Goal: Task Accomplishment & Management: Use online tool/utility

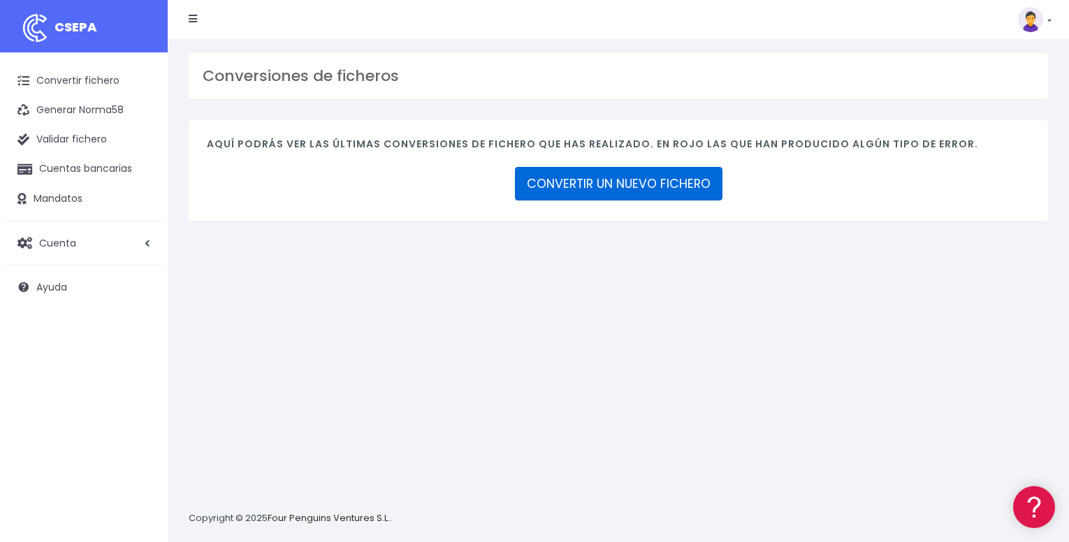
click at [601, 177] on link "CONVERTIR UN NUEVO FICHERO" at bounding box center [618, 184] width 207 height 34
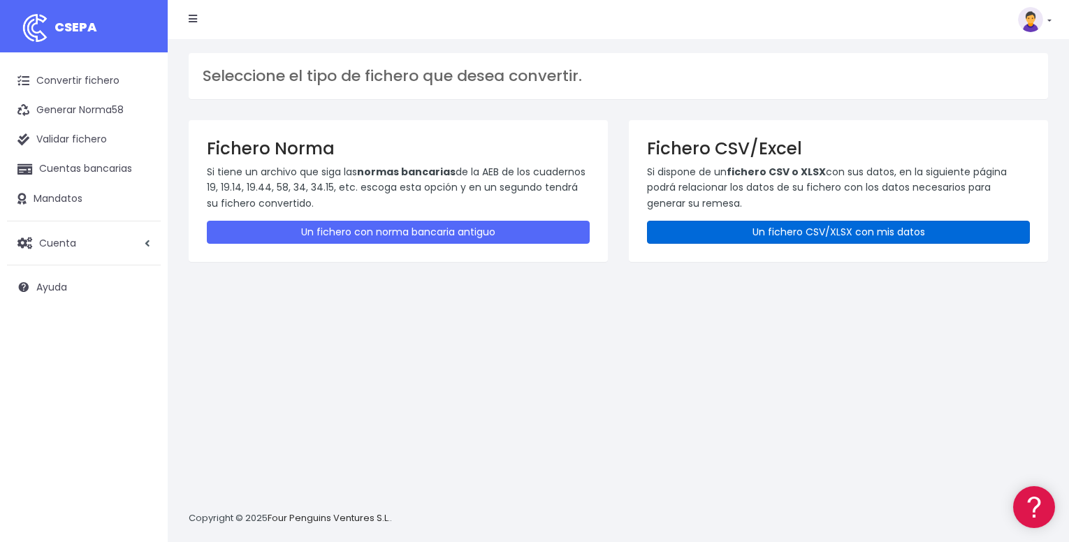
click at [722, 233] on link "Un fichero CSV/XLSX con mis datos" at bounding box center [838, 232] width 383 height 23
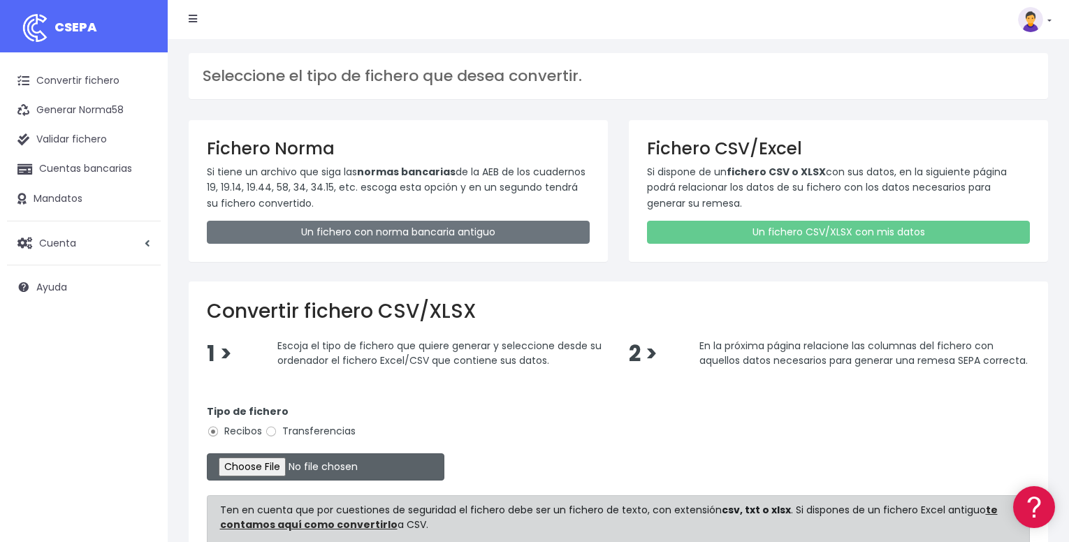
click at [276, 471] on input "file" at bounding box center [325, 466] width 237 height 27
type input "C:\fakepath\FERNADEZLATORRESEPA.xltx"
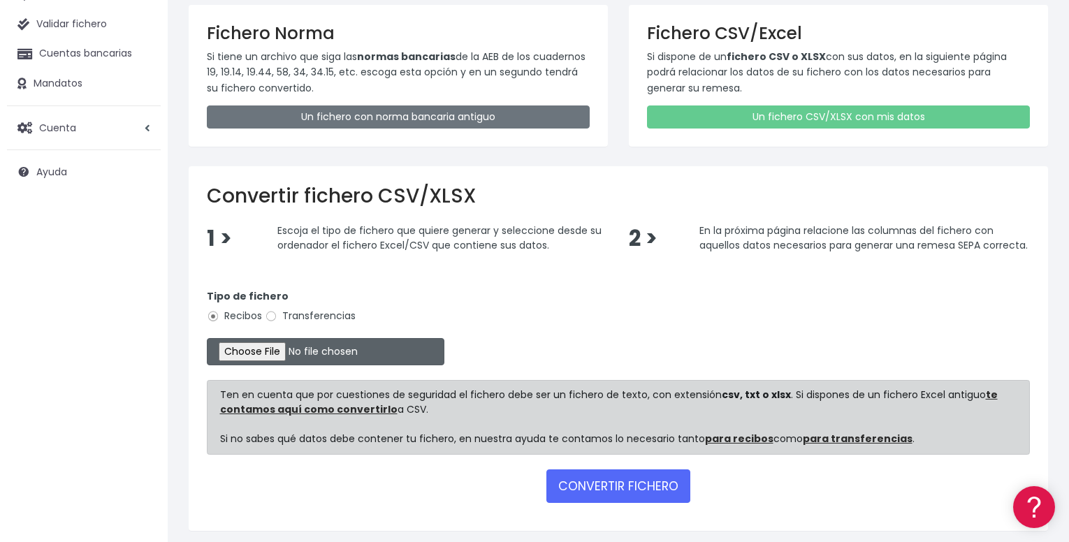
scroll to position [165, 0]
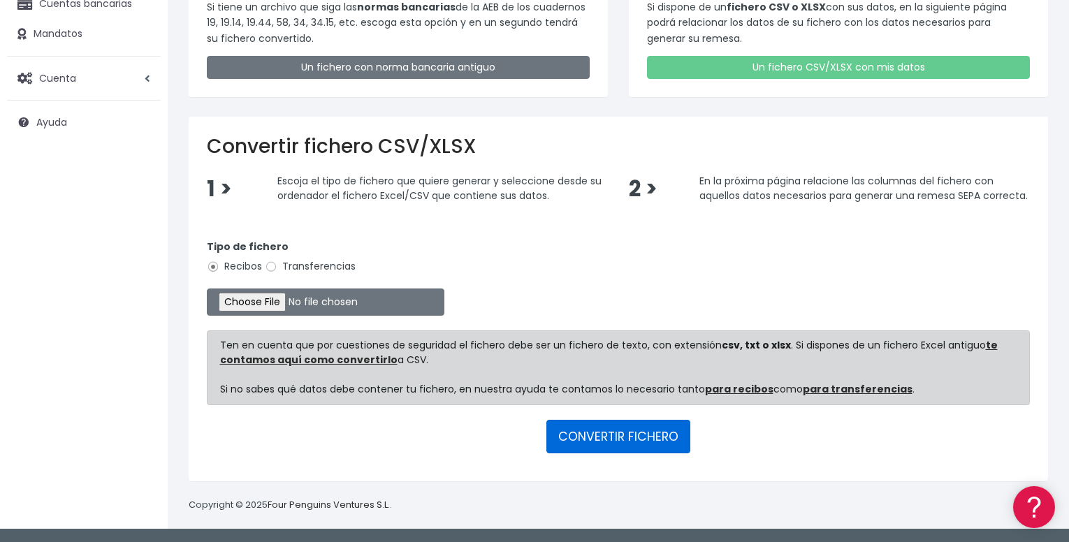
click at [615, 440] on button "CONVERTIR FICHERO" at bounding box center [618, 437] width 144 height 34
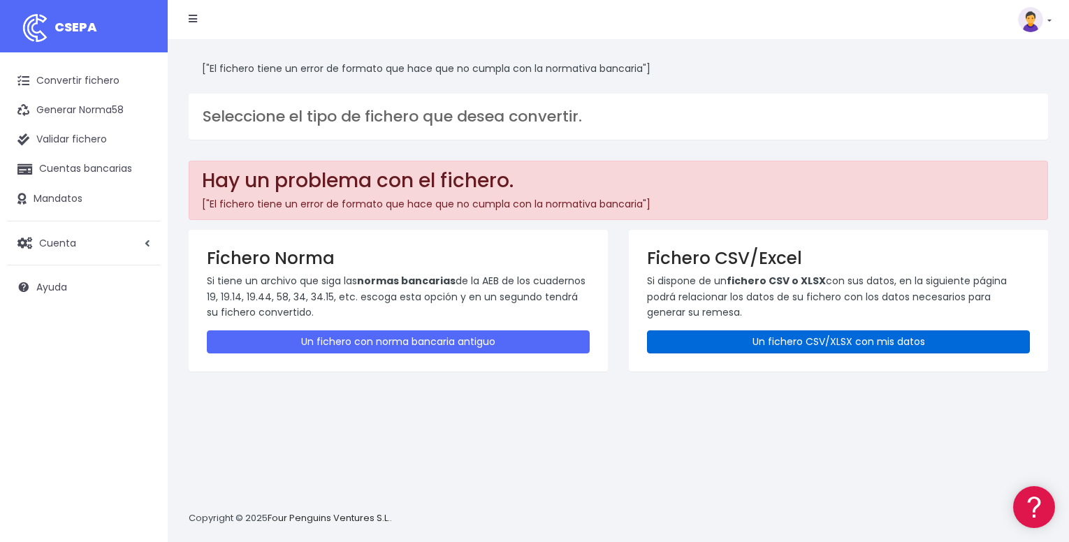
click at [706, 339] on link "Un fichero CSV/XLSX con mis datos" at bounding box center [838, 341] width 383 height 23
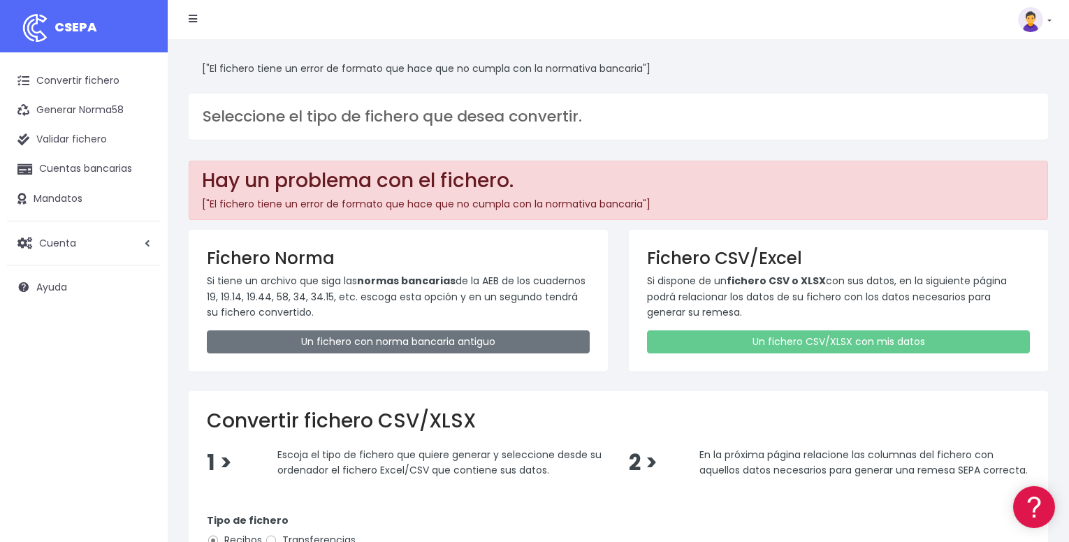
click at [1067, 387] on div "["El fichero tiene un error de formato que hace que no cumpla con la normativa …" at bounding box center [618, 421] width 901 height 764
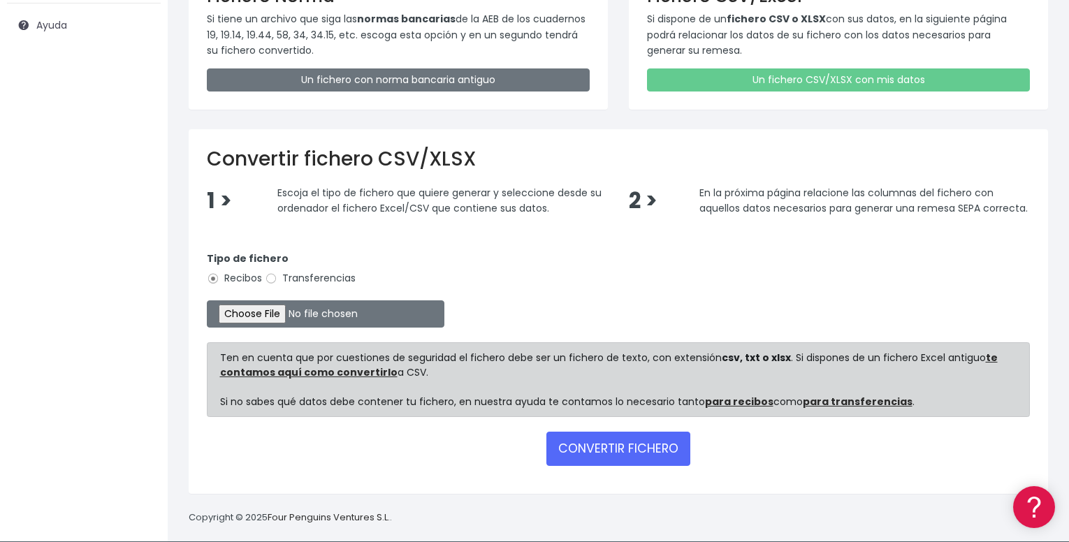
scroll to position [275, 0]
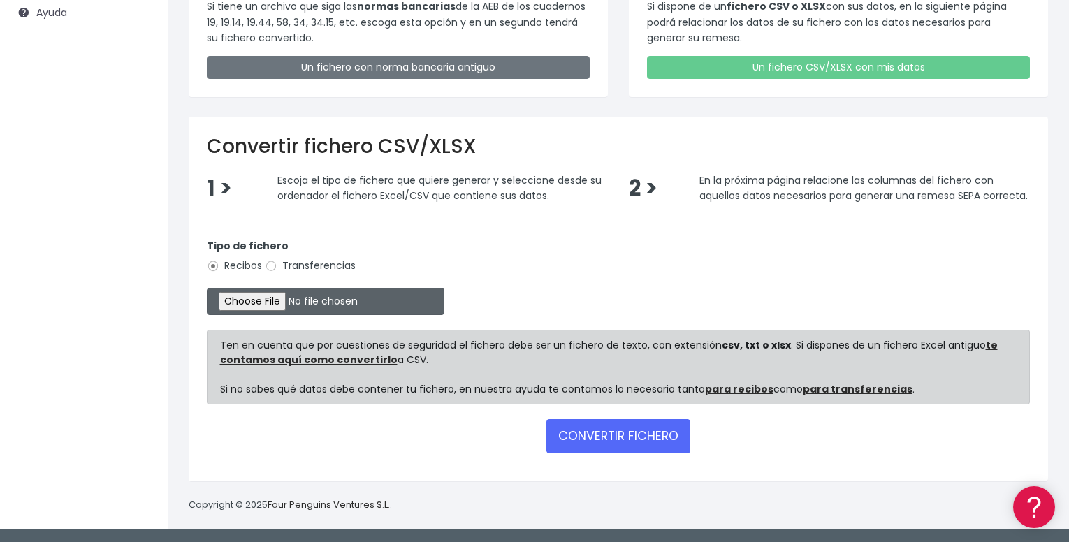
click at [260, 302] on input "file" at bounding box center [325, 301] width 237 height 27
type input "C:\fakepath\FERNADEZLATORRESEPA.csv"
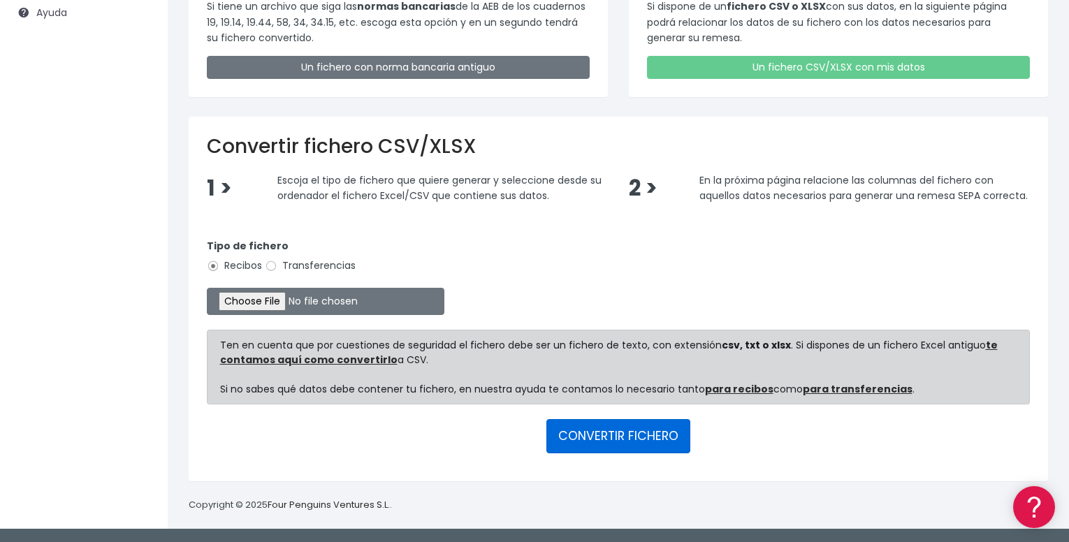
click at [590, 437] on button "CONVERTIR FICHERO" at bounding box center [618, 436] width 144 height 34
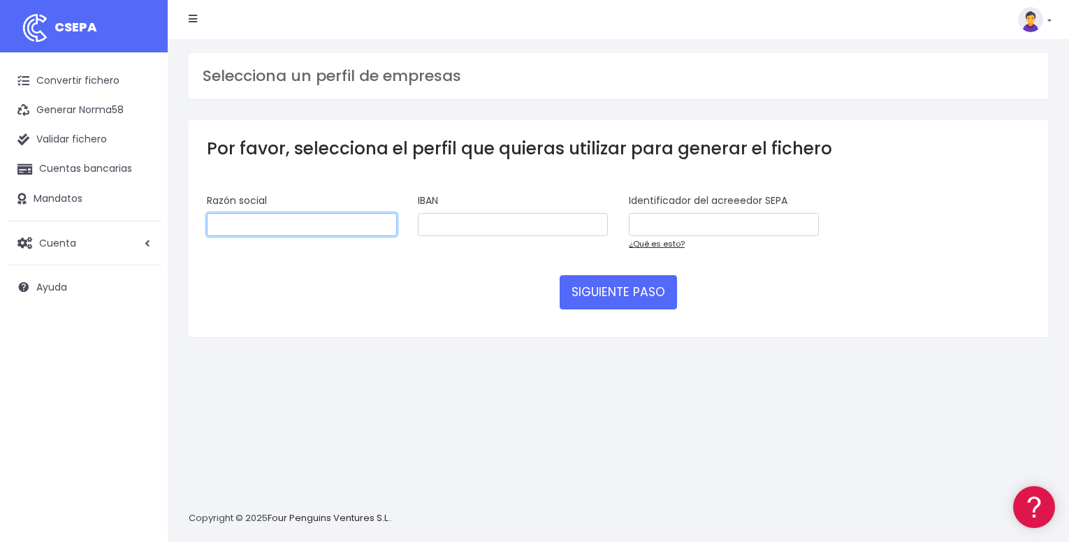
click at [322, 228] on input "text" at bounding box center [302, 225] width 190 height 24
click at [672, 244] on link "¿Qué es esto?" at bounding box center [657, 243] width 56 height 11
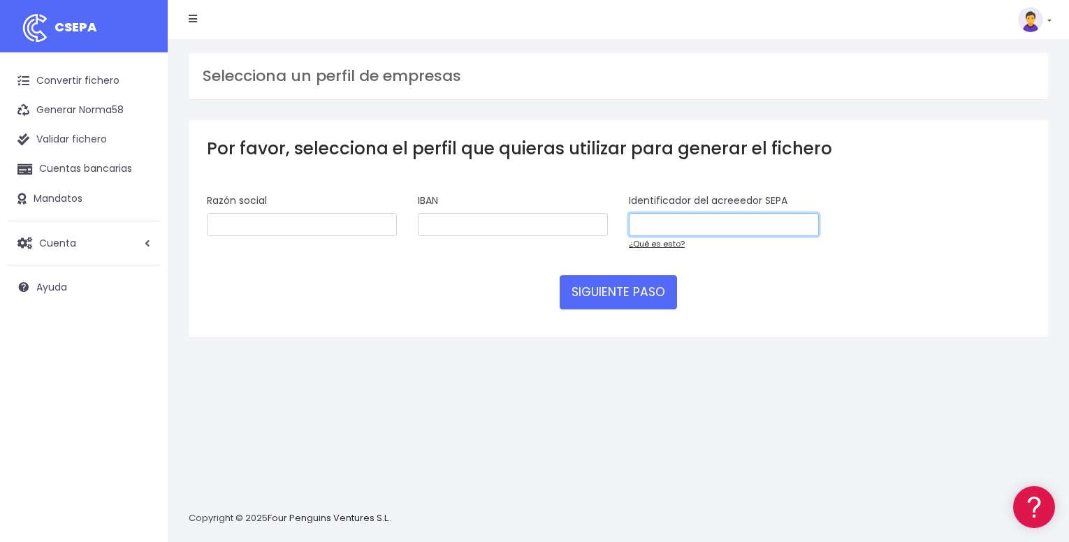
click at [720, 224] on input "text" at bounding box center [724, 225] width 190 height 24
paste input "ES6700046916430H"
type input "ES6700046916430H"
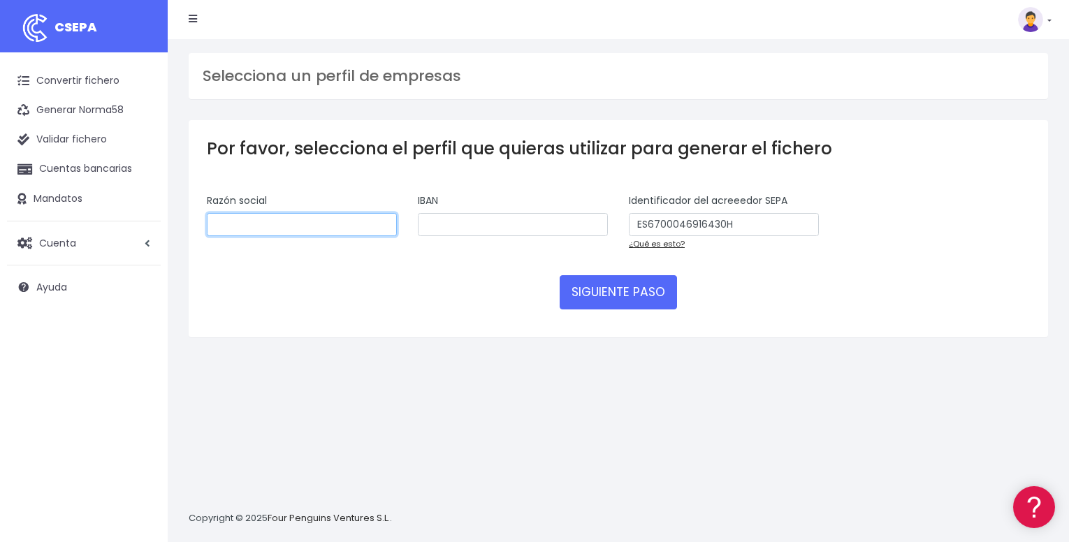
click at [359, 223] on input "text" at bounding box center [302, 225] width 190 height 24
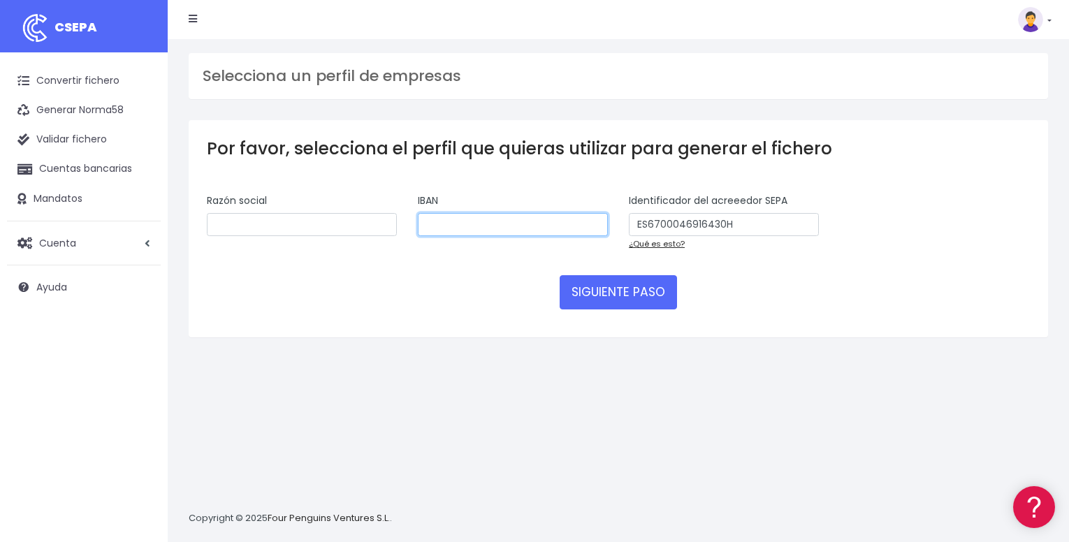
click at [435, 219] on input "text" at bounding box center [513, 225] width 190 height 24
paste input "ES6521002768580200109815"
type input "ES6521002768580200109815"
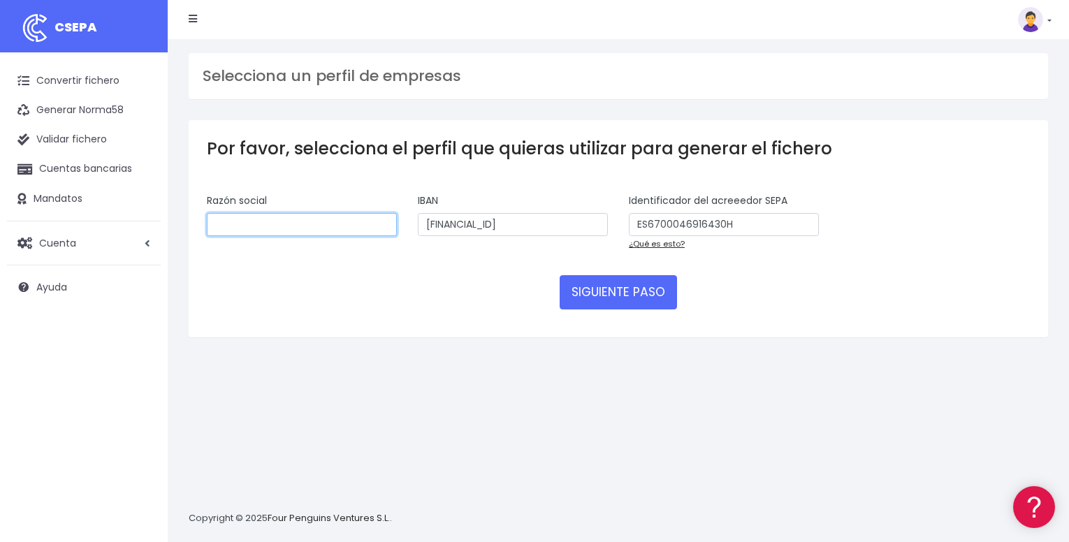
click at [358, 226] on input "text" at bounding box center [302, 225] width 190 height 24
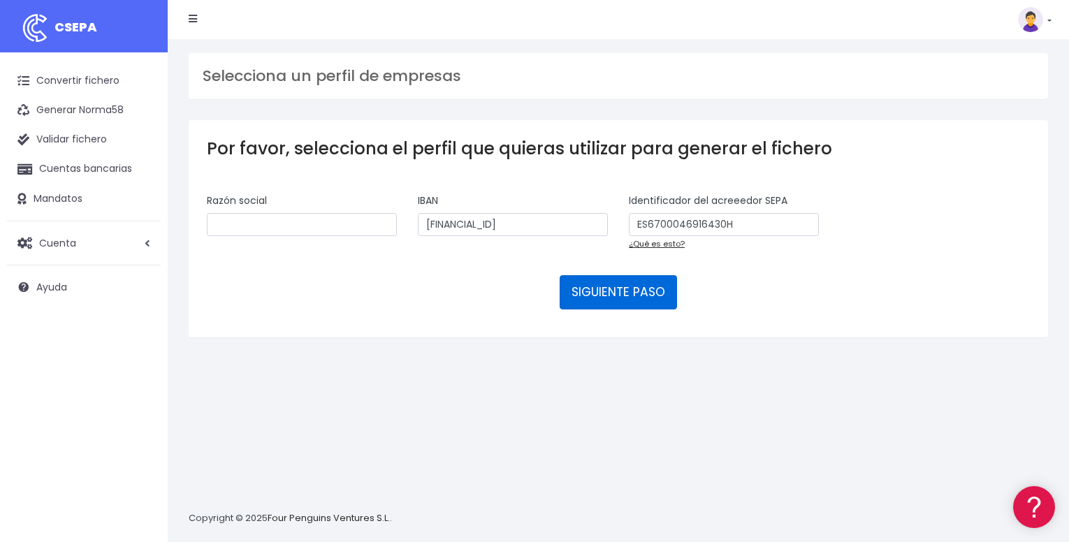
click at [596, 291] on button "SIGUIENTE PASO" at bounding box center [617, 292] width 117 height 34
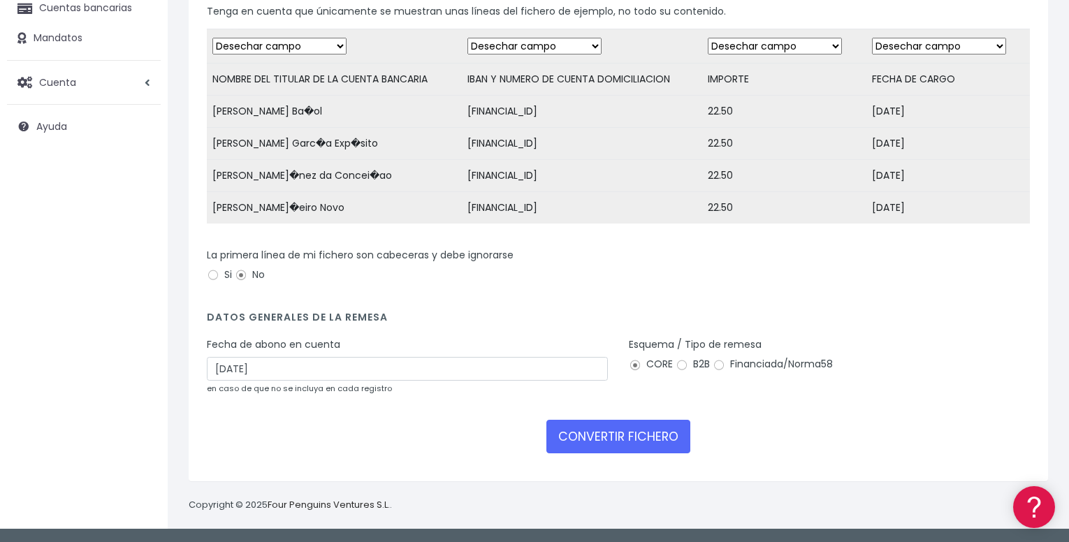
scroll to position [171, 0]
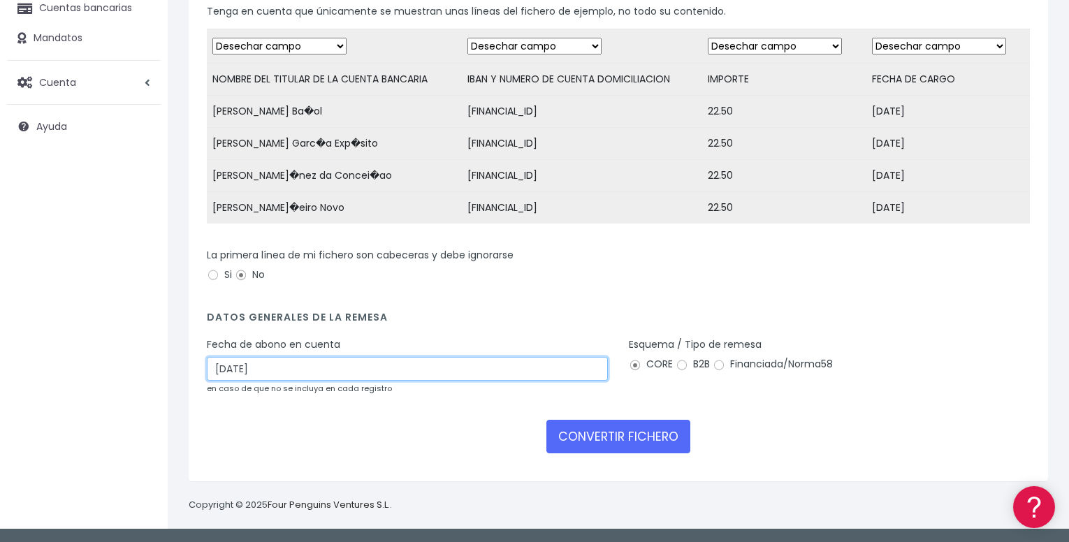
click at [249, 368] on input "16/10/2025" at bounding box center [407, 369] width 401 height 24
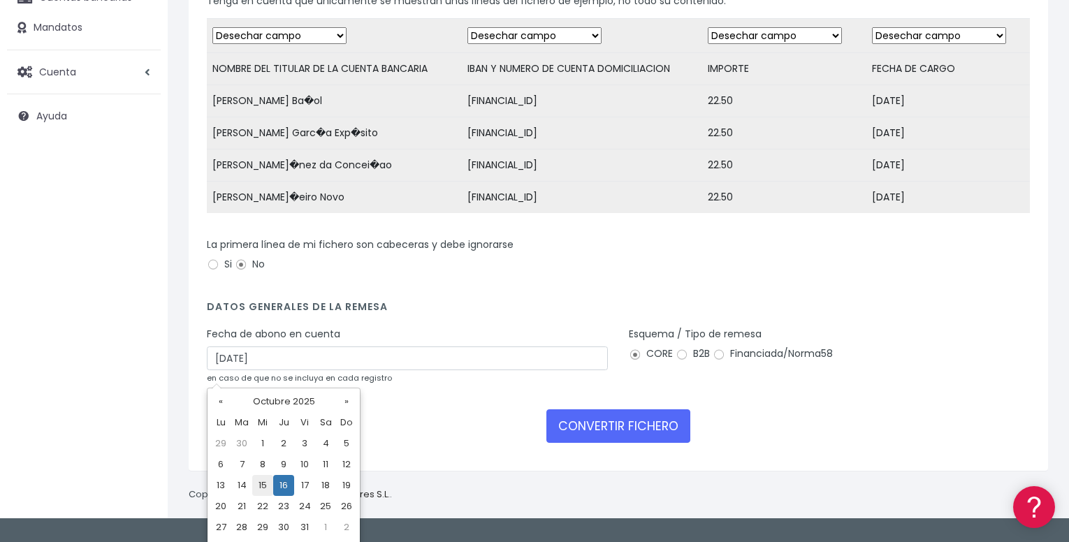
click at [262, 481] on td "15" at bounding box center [262, 485] width 21 height 21
type input "15/10/2025"
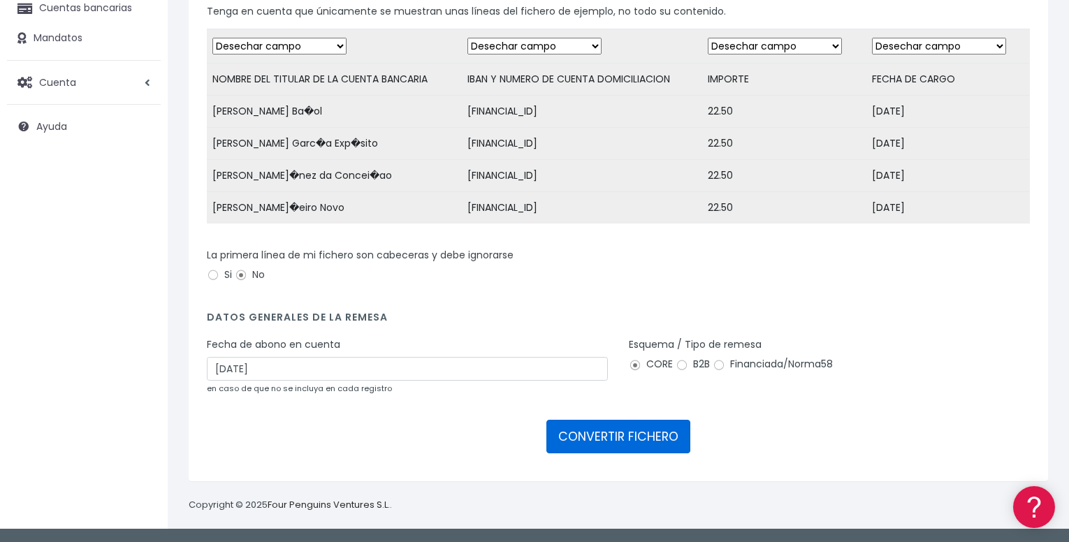
click at [601, 441] on button "CONVERTIR FICHERO" at bounding box center [618, 437] width 144 height 34
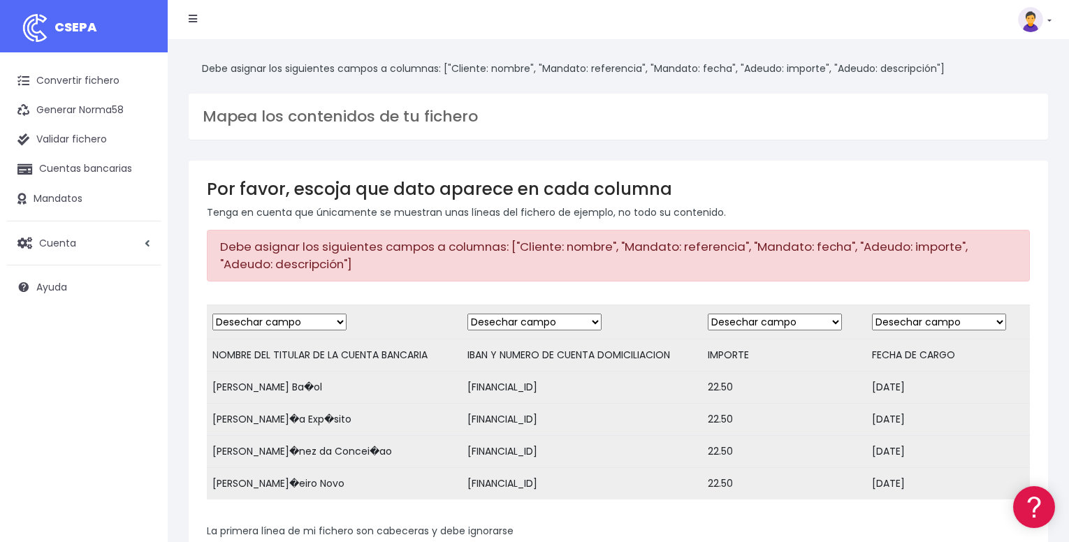
click at [269, 319] on select "Desechar campo Cliente: nombre Cliente: DNI Cliente: Email Cliente: Dirección C…" at bounding box center [279, 322] width 134 height 17
select select "debtor"
click at [212, 314] on select "Desechar campo Cliente: nombre Cliente: DNI Cliente: Email Cliente: Dirección C…" at bounding box center [279, 322] width 134 height 17
click at [495, 325] on select "Desechar campo Cliente: nombre Cliente: DNI Cliente: Email Cliente: Dirección C…" at bounding box center [534, 322] width 134 height 17
select select "iban"
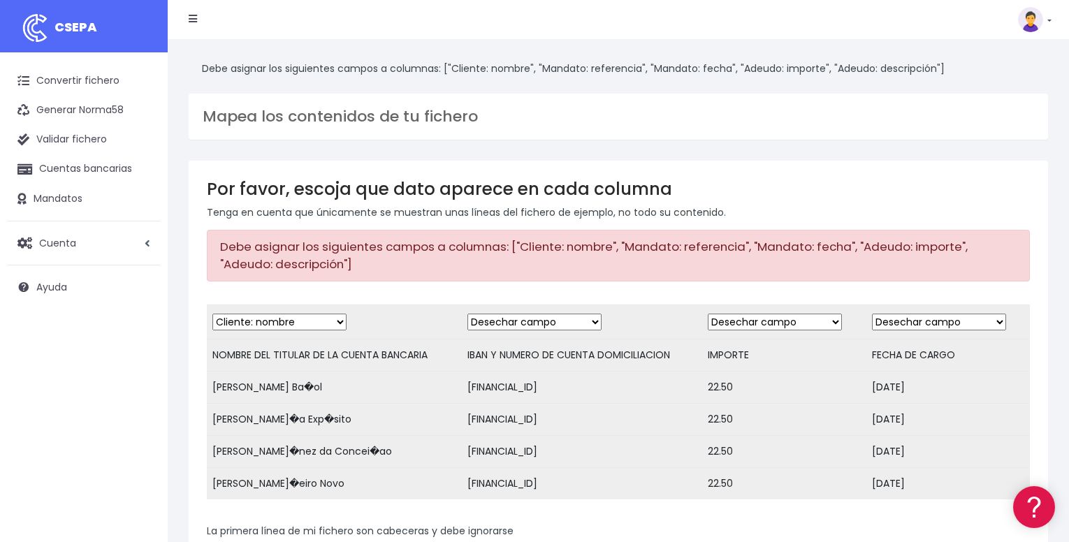
click at [467, 314] on select "Desechar campo Cliente: nombre Cliente: DNI Cliente: Email Cliente: Dirección C…" at bounding box center [534, 322] width 134 height 17
click at [734, 317] on select "Desechar campo Cliente: nombre Cliente: DNI Cliente: Email Cliente: Dirección C…" at bounding box center [775, 322] width 134 height 17
select select "amount"
click at [708, 314] on select "Desechar campo Cliente: nombre Cliente: DNI Cliente: Email Cliente: Dirección C…" at bounding box center [775, 322] width 134 height 17
click at [894, 322] on select "Desechar campo Cliente: nombre Cliente: DNI Cliente: Email Cliente: Dirección C…" at bounding box center [939, 322] width 134 height 17
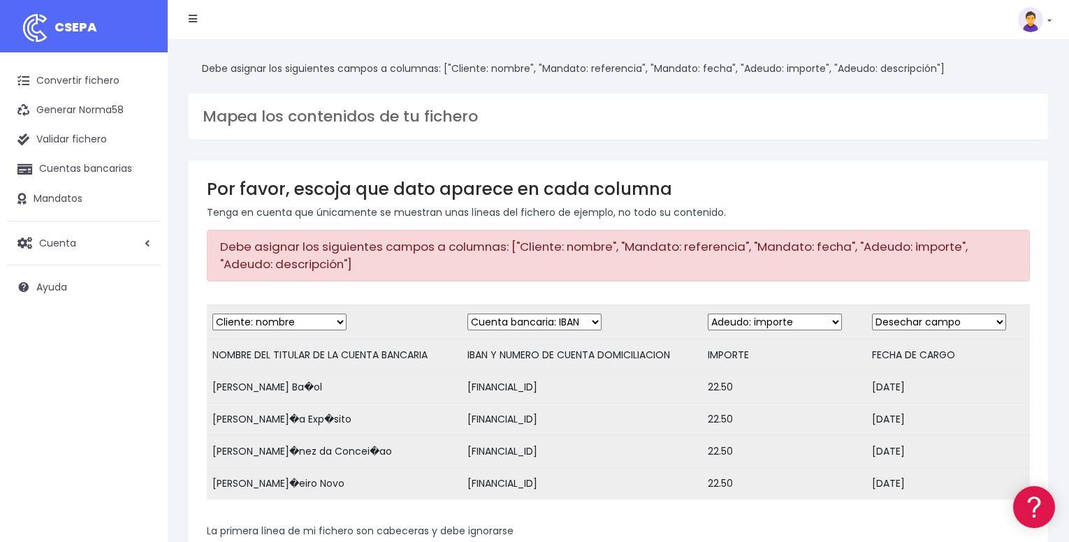
select select "date"
click at [872, 314] on select "Desechar campo Cliente: nombre Cliente: DNI Cliente: Email Cliente: Dirección C…" at bounding box center [939, 322] width 134 height 17
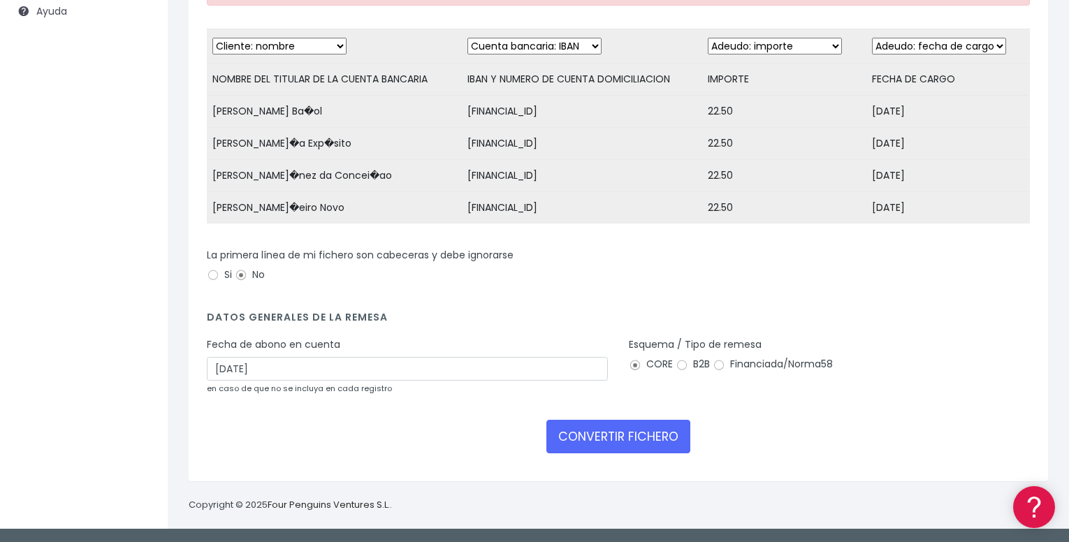
scroll to position [286, 0]
click at [661, 444] on button "CONVERTIR FICHERO" at bounding box center [618, 437] width 144 height 34
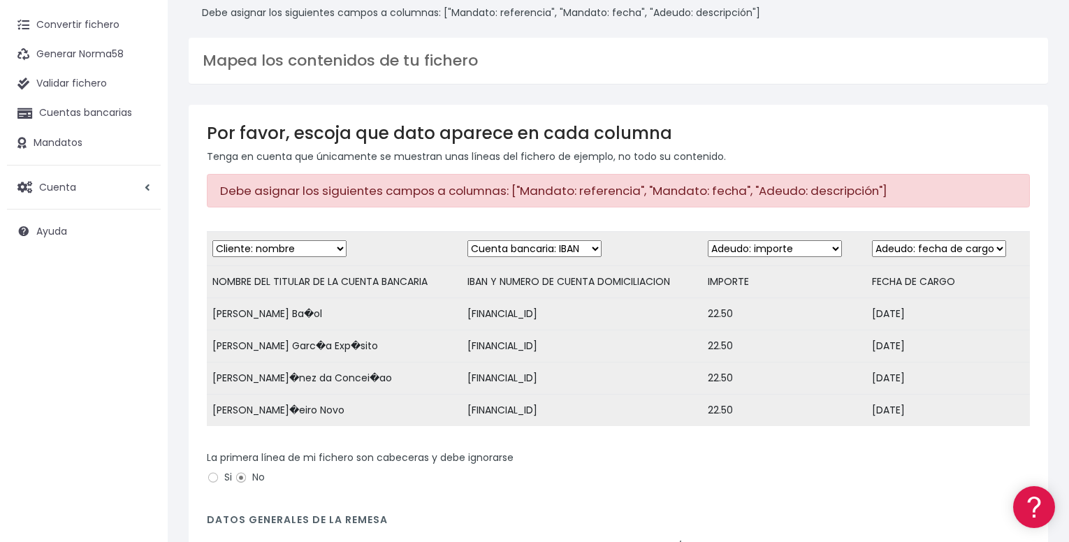
scroll to position [64, 0]
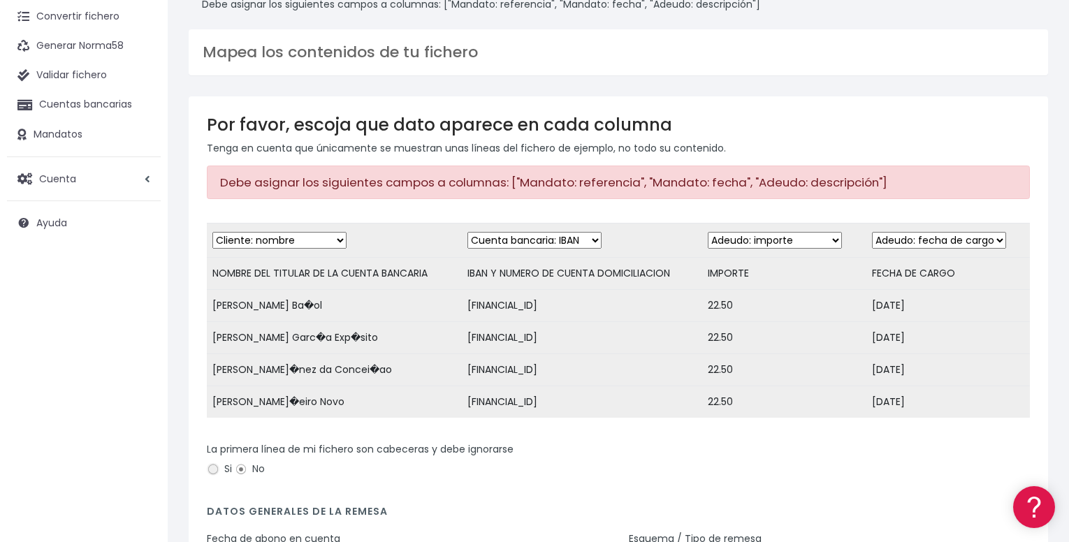
click at [216, 476] on input "Si" at bounding box center [213, 469] width 13 height 13
radio input "true"
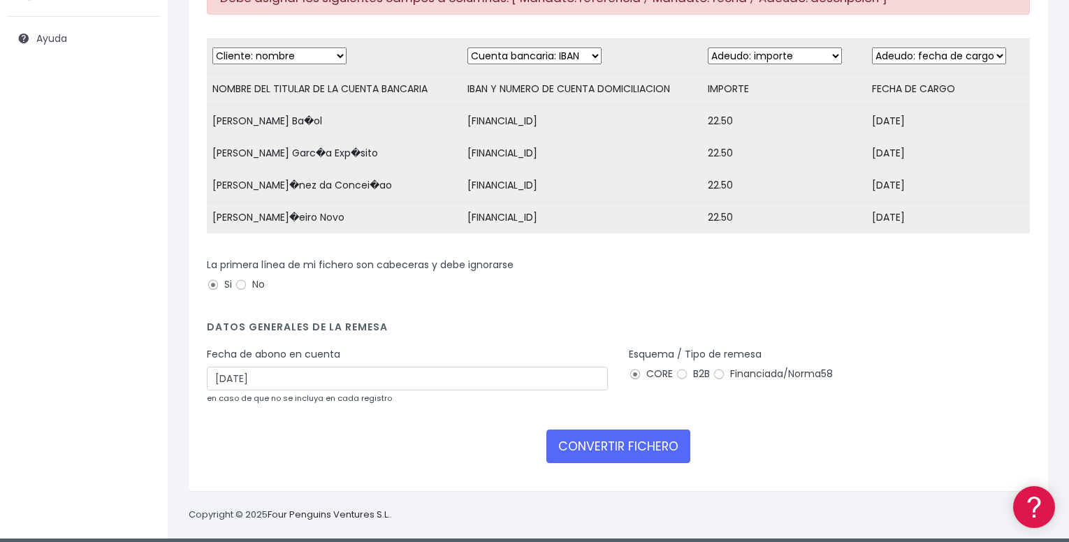
scroll to position [269, 0]
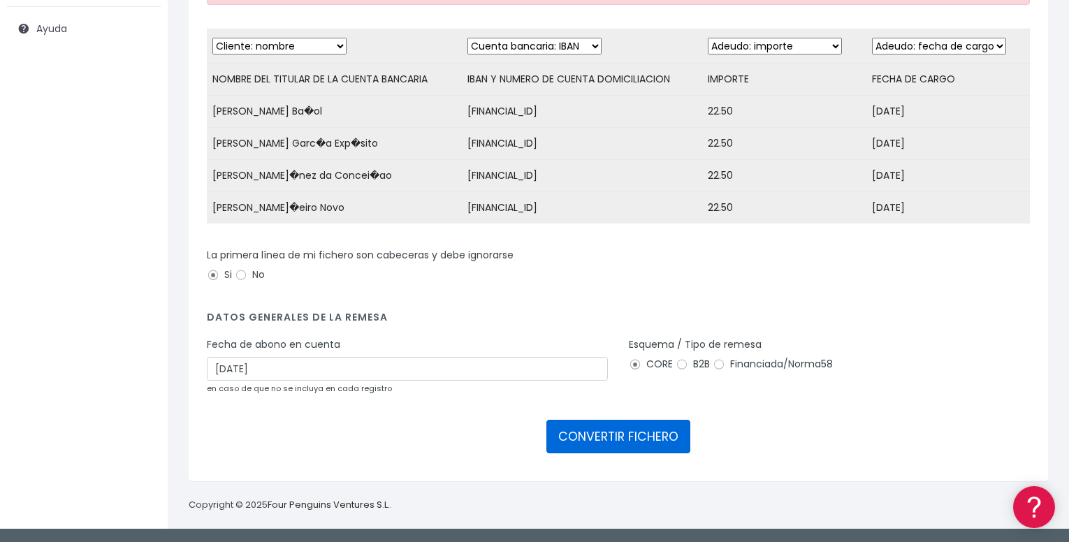
click at [651, 437] on button "CONVERTIR FICHERO" at bounding box center [618, 437] width 144 height 34
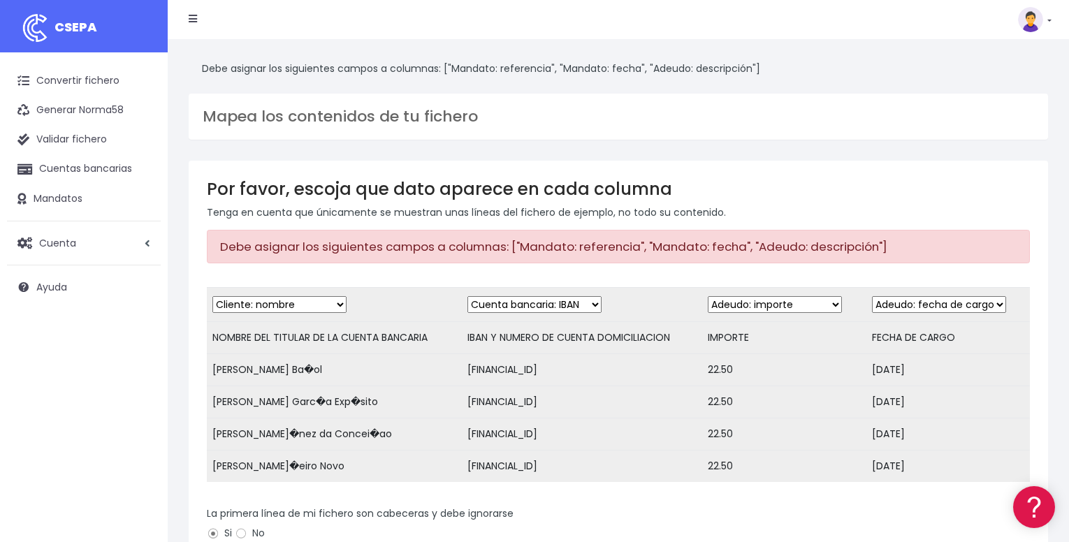
click at [900, 305] on select "Desechar campo Cliente: nombre Cliente: DNI Cliente: Email Cliente: Dirección C…" at bounding box center [939, 304] width 134 height 17
select select "mandate_signed_at"
click at [872, 296] on select "Desechar campo Cliente: nombre Cliente: DNI Cliente: Email Cliente: Dirección C…" at bounding box center [939, 304] width 134 height 17
click at [789, 300] on select "Desechar campo Cliente: nombre Cliente: DNI Cliente: Email Cliente: Dirección C…" at bounding box center [775, 304] width 134 height 17
select select "mandate_reference"
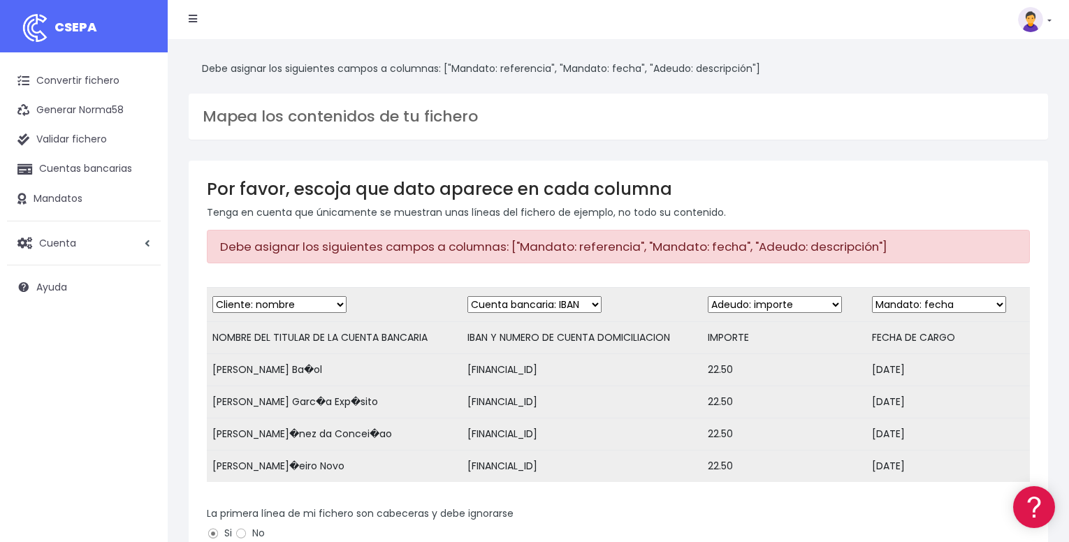
click at [708, 296] on select "Desechar campo Cliente: nombre Cliente: DNI Cliente: Email Cliente: Dirección C…" at bounding box center [775, 304] width 134 height 17
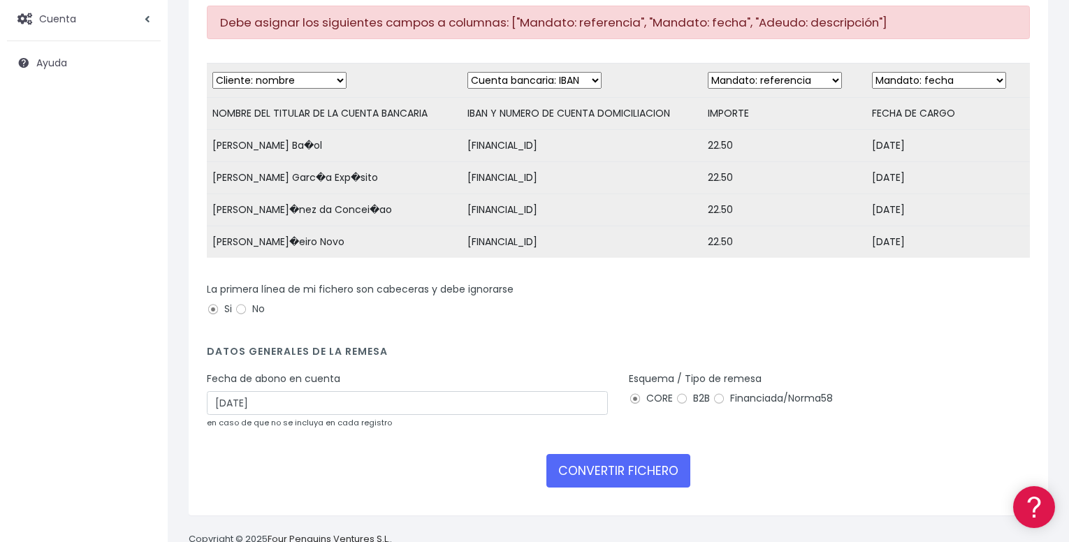
scroll to position [224, 0]
click at [626, 480] on button "CONVERTIR FICHERO" at bounding box center [618, 472] width 144 height 34
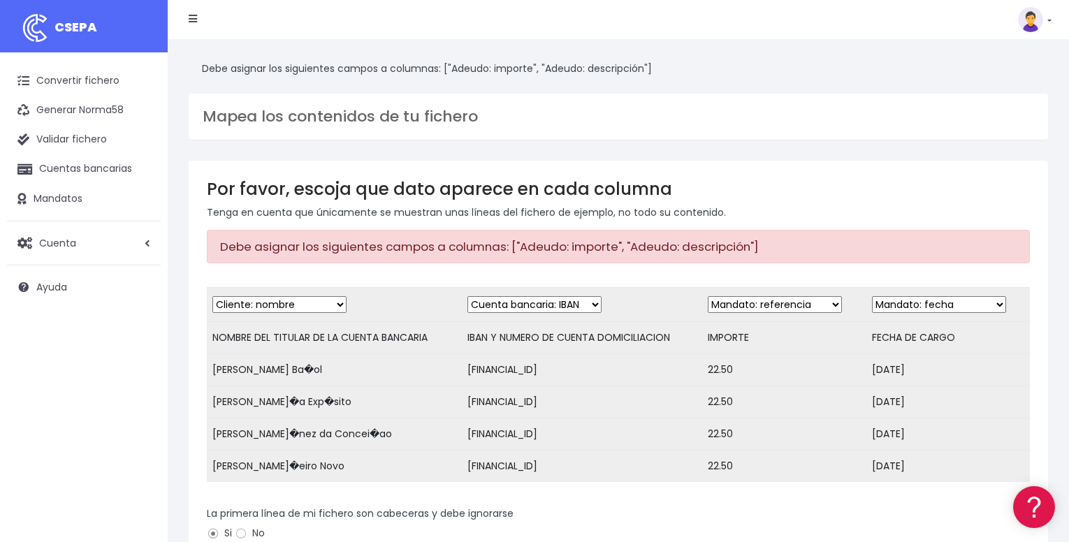
click at [969, 302] on select "Desechar campo Cliente: nombre Cliente: DNI Cliente: Email Cliente: Dirección C…" at bounding box center [939, 304] width 134 height 17
select select "date"
click at [872, 296] on select "Desechar campo Cliente: nombre Cliente: DNI Cliente: Email Cliente: Dirección C…" at bounding box center [939, 304] width 134 height 17
click at [798, 305] on select "Desechar campo Cliente: nombre Cliente: DNI Cliente: Email Cliente: Dirección C…" at bounding box center [775, 304] width 134 height 17
click at [708, 296] on select "Desechar campo Cliente: nombre Cliente: DNI Cliente: Email Cliente: Dirección C…" at bounding box center [775, 304] width 134 height 17
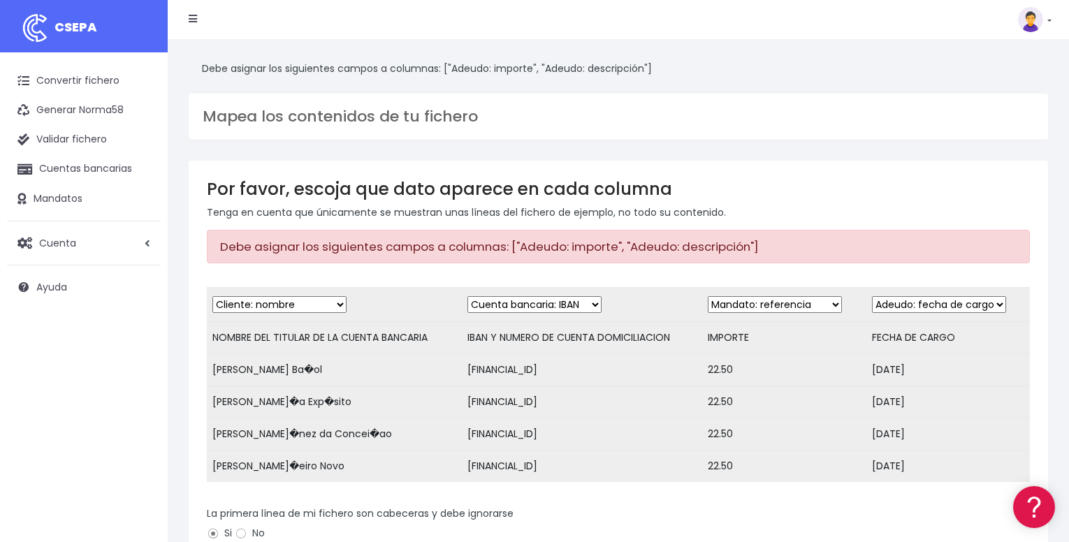
scroll to position [269, 0]
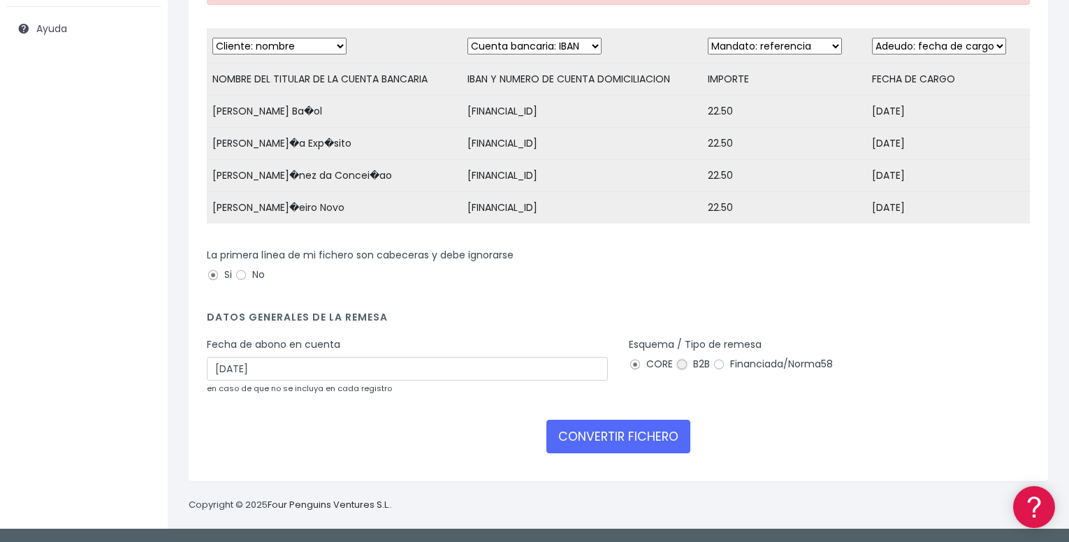
click at [682, 363] on input "B2B" at bounding box center [681, 364] width 13 height 13
radio input "true"
click at [641, 436] on button "CONVERTIR FICHERO" at bounding box center [618, 437] width 144 height 34
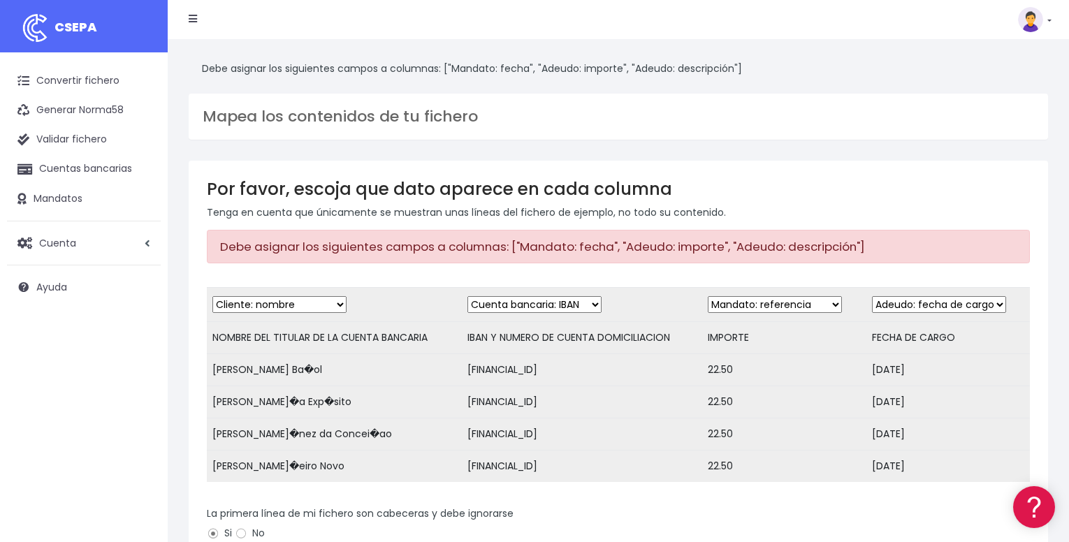
click at [766, 309] on select "Desechar campo Cliente: nombre Cliente: DNI Cliente: Email Cliente: Dirección C…" at bounding box center [775, 304] width 134 height 17
select select "amount"
click at [708, 296] on select "Desechar campo Cliente: nombre Cliente: DNI Cliente: Email Cliente: Dirección C…" at bounding box center [775, 304] width 134 height 17
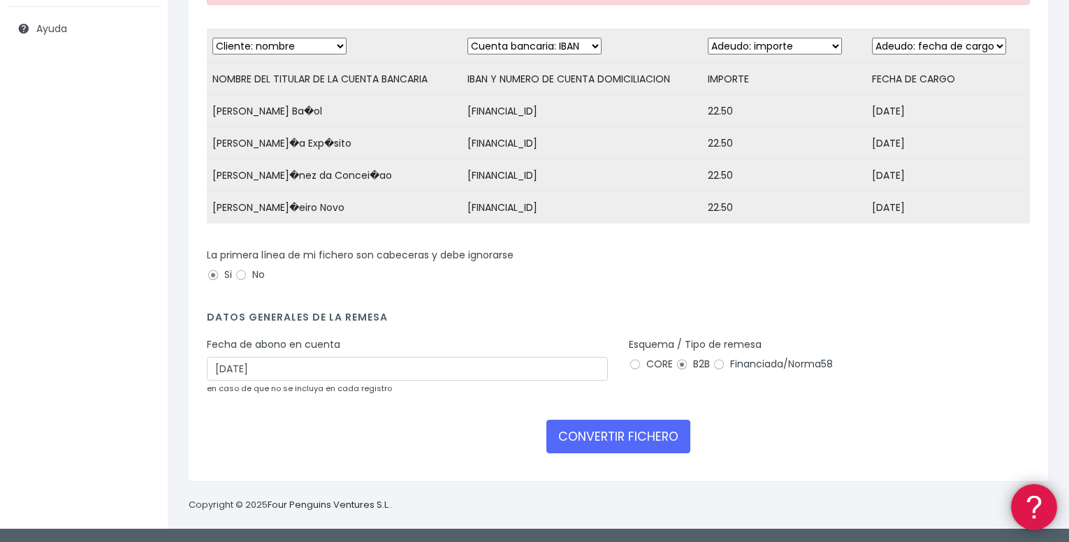
click at [1029, 501] on icon at bounding box center [1031, 505] width 21 height 105
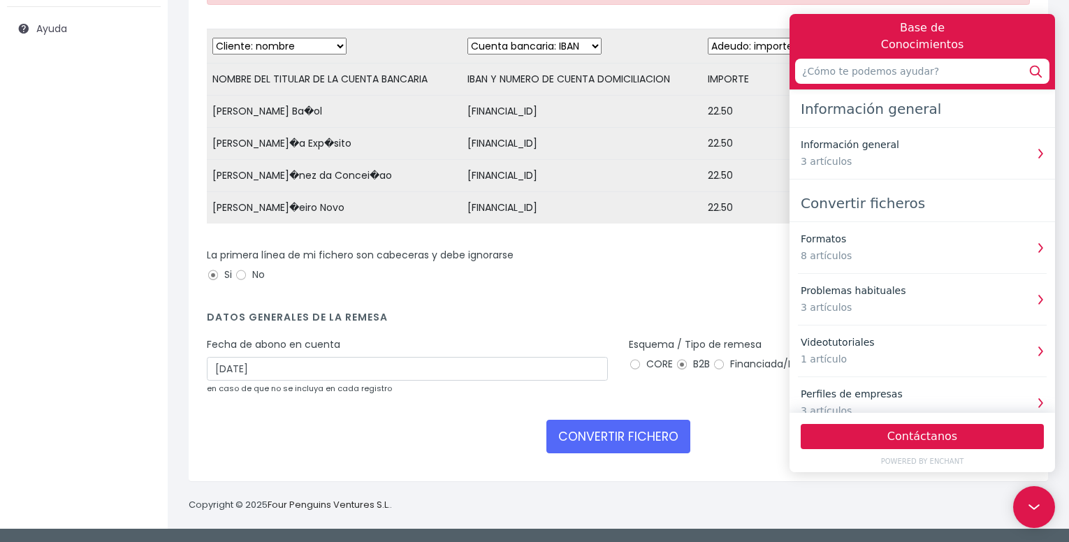
click at [727, 474] on div "Por favor, escoja que dato aparece en cada columna Tenga en cuenta que únicamen…" at bounding box center [618, 191] width 859 height 579
click at [735, 428] on div "CONVERTIR FICHERO" at bounding box center [618, 437] width 823 height 34
click at [1030, 495] on icon at bounding box center [1033, 507] width 21 height 105
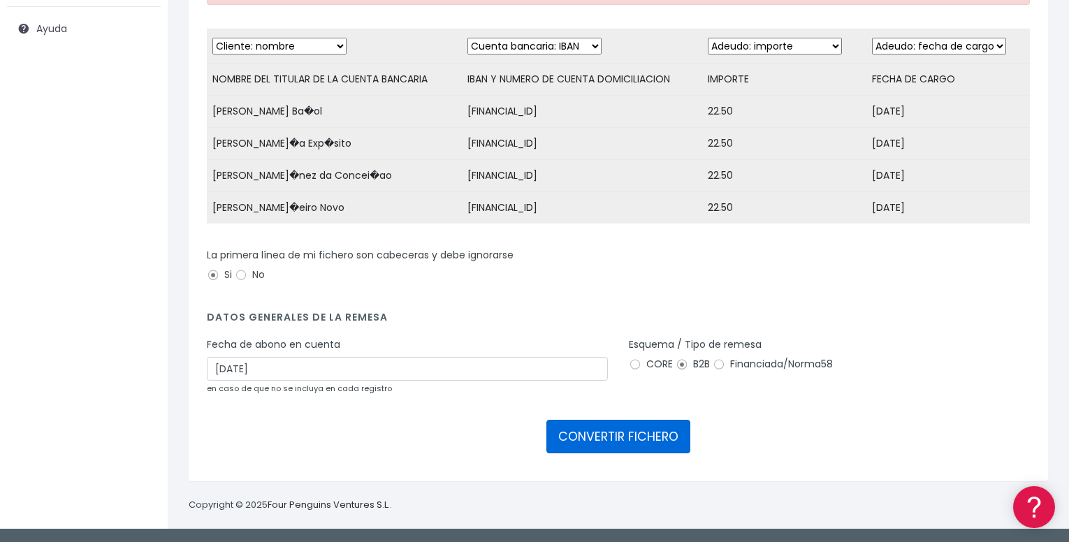
click at [635, 442] on button "CONVERTIR FICHERO" at bounding box center [618, 437] width 144 height 34
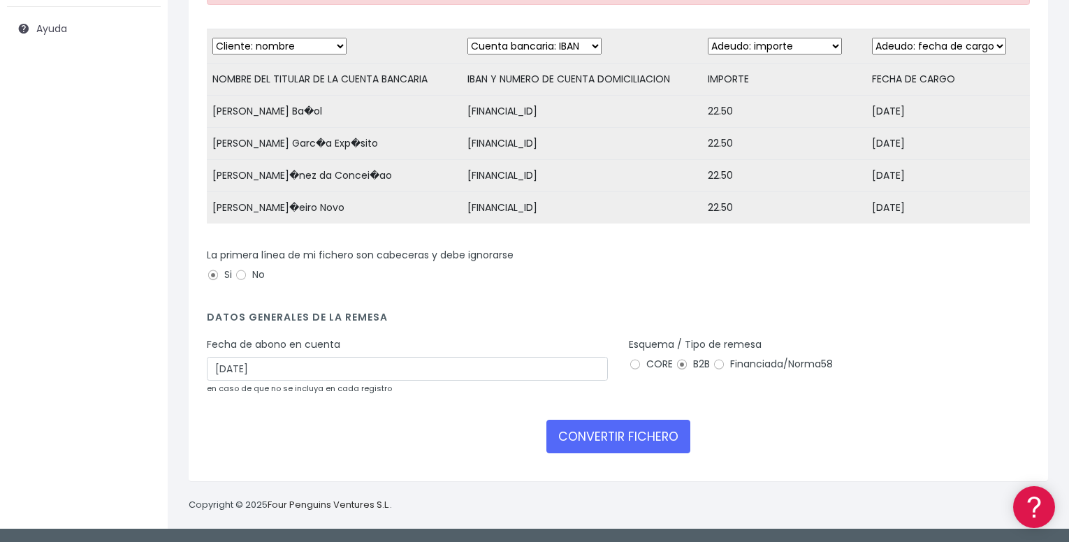
scroll to position [269, 0]
click at [630, 362] on input "CORE" at bounding box center [635, 364] width 13 height 13
radio input "true"
click at [729, 362] on label "Financiada/Norma58" at bounding box center [772, 364] width 120 height 15
click at [725, 362] on input "Financiada/Norma58" at bounding box center [718, 364] width 13 height 13
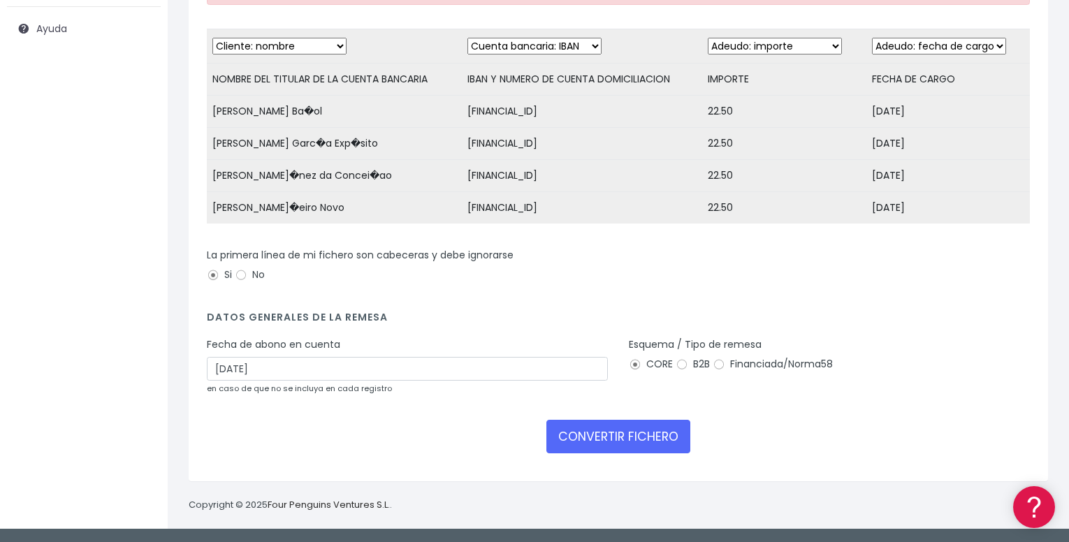
radio input "true"
click at [659, 430] on button "CONVERTIR FICHERO" at bounding box center [618, 437] width 144 height 34
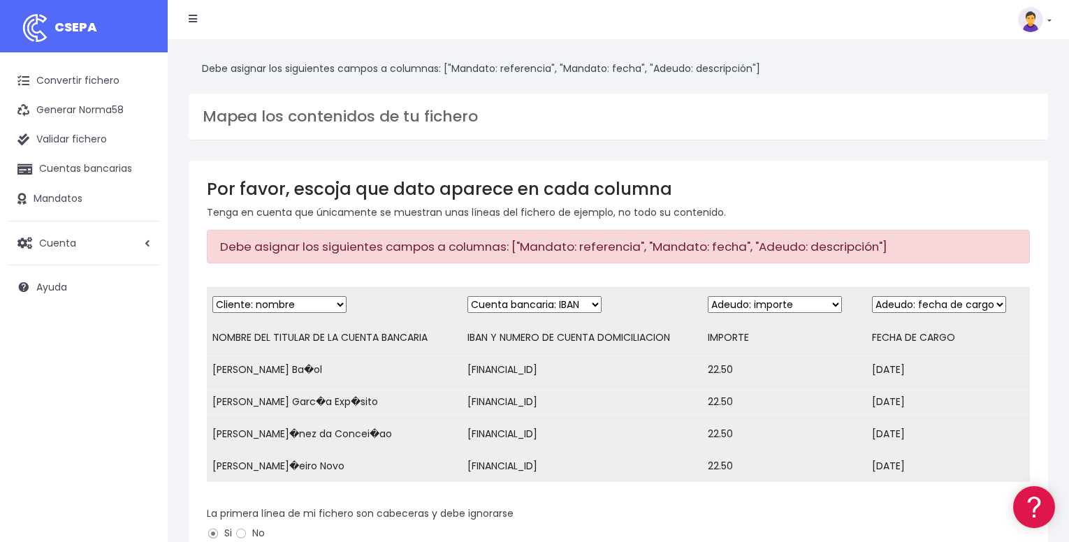
scroll to position [269, 0]
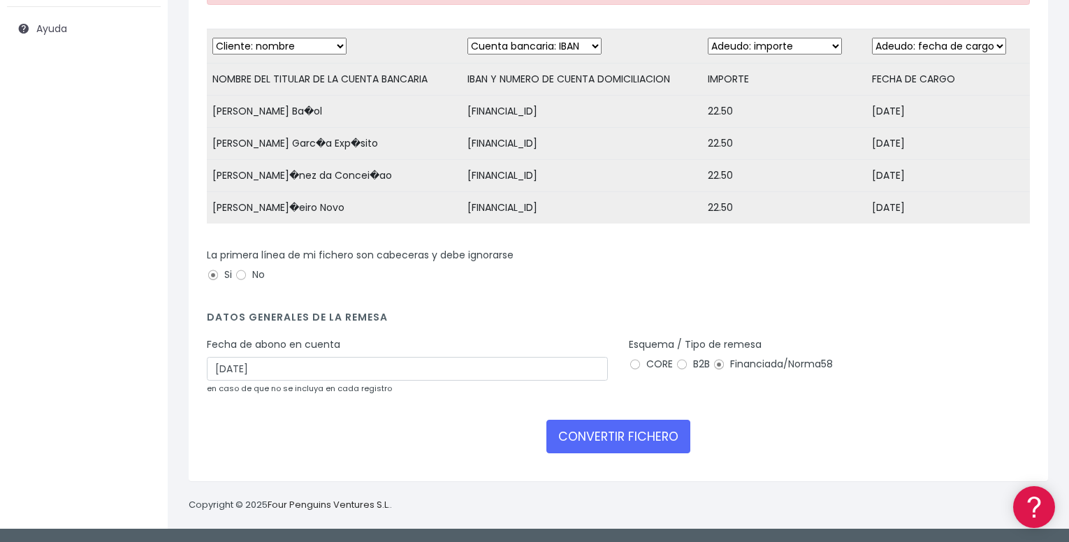
click at [651, 367] on label "CORE" at bounding box center [651, 364] width 44 height 15
click at [641, 367] on input "CORE" at bounding box center [635, 364] width 13 height 13
radio input "true"
click at [622, 434] on button "CONVERTIR FICHERO" at bounding box center [618, 437] width 144 height 34
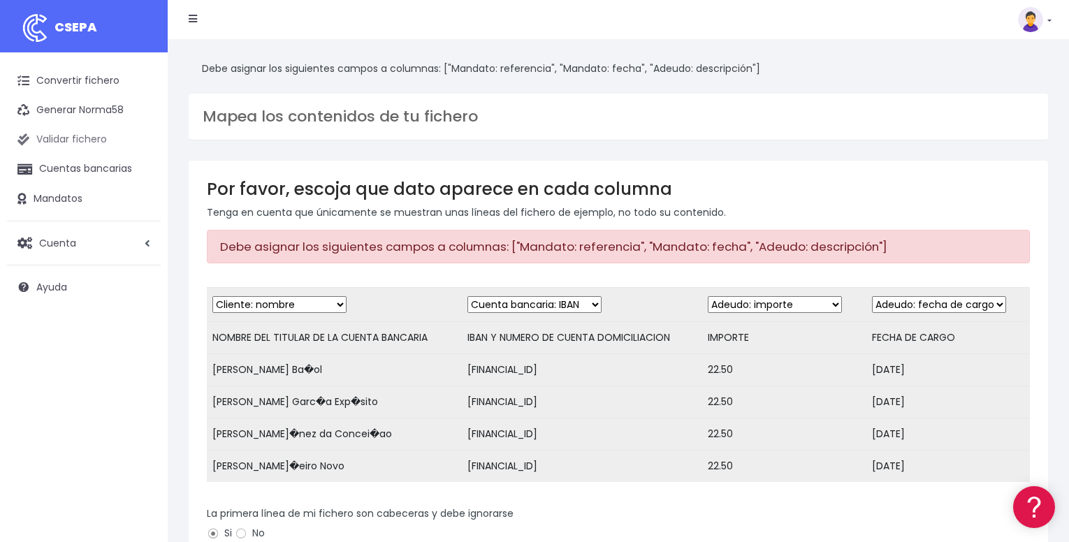
click at [96, 138] on link "Validar fichero" at bounding box center [84, 139] width 154 height 29
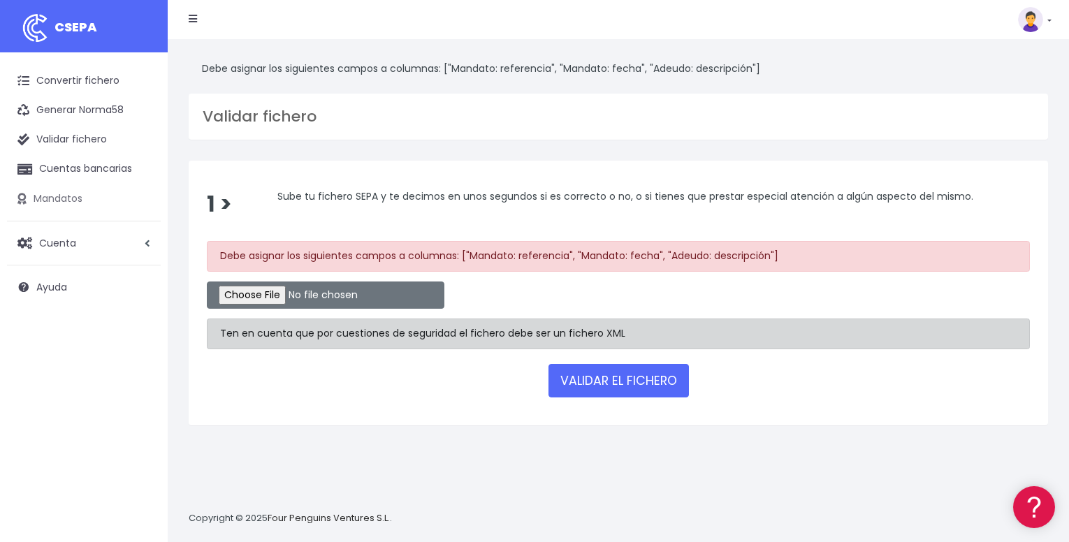
click at [82, 200] on link "Mandatos" at bounding box center [84, 198] width 154 height 29
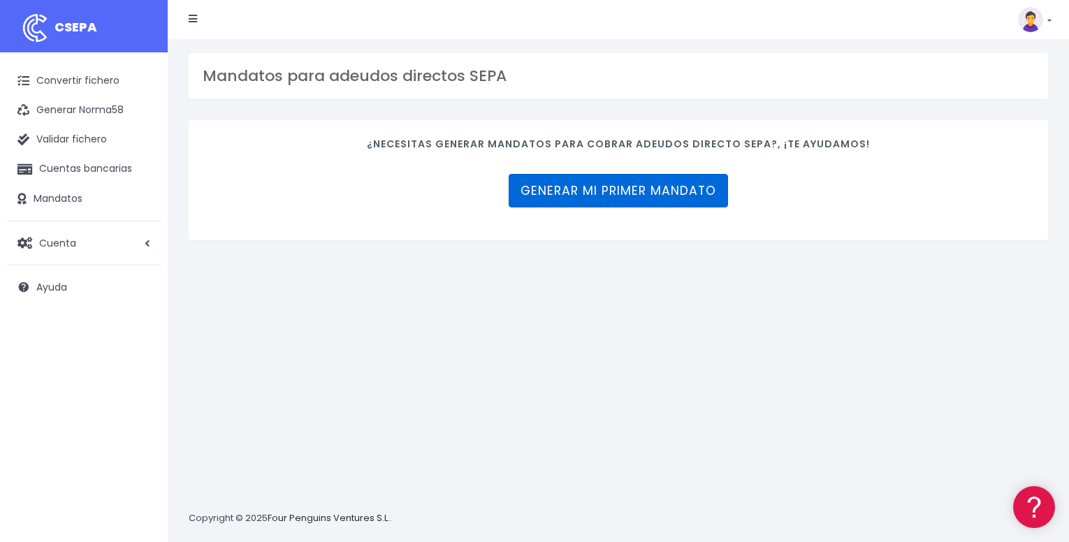
click at [552, 198] on link "Generar mi primer mandato" at bounding box center [617, 191] width 219 height 34
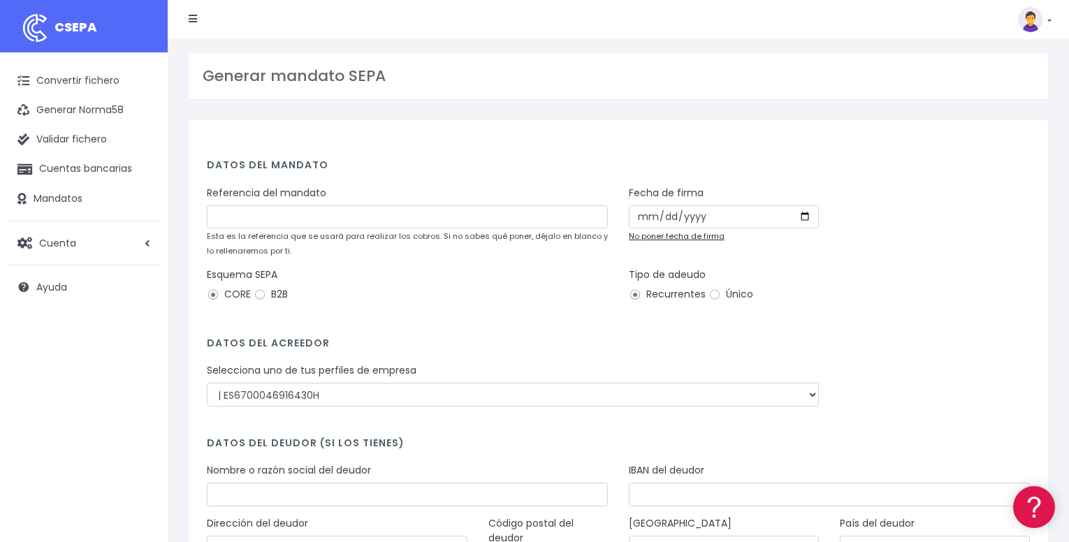
scroll to position [179, 0]
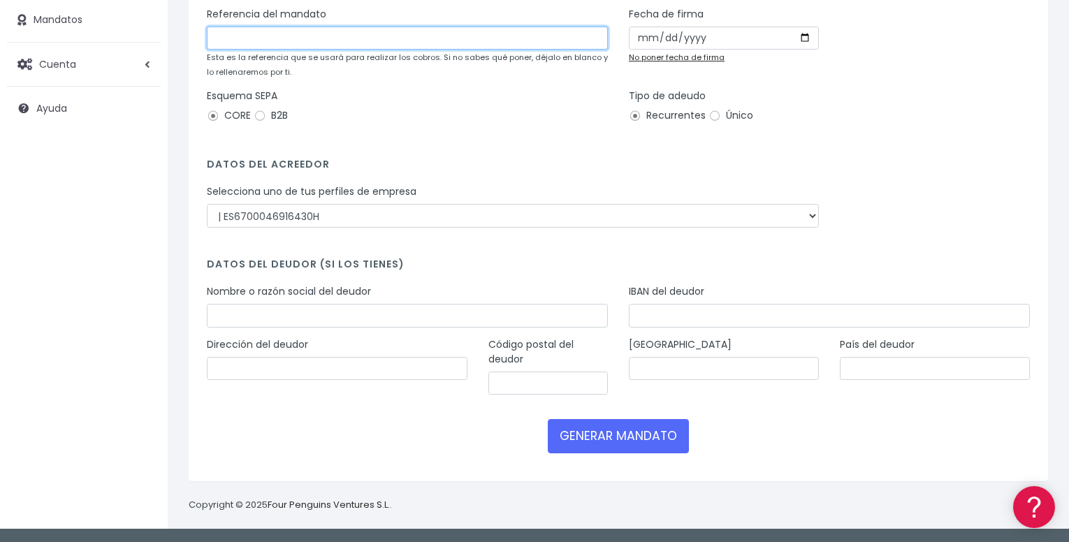
click at [489, 41] on input "text" at bounding box center [407, 39] width 401 height 24
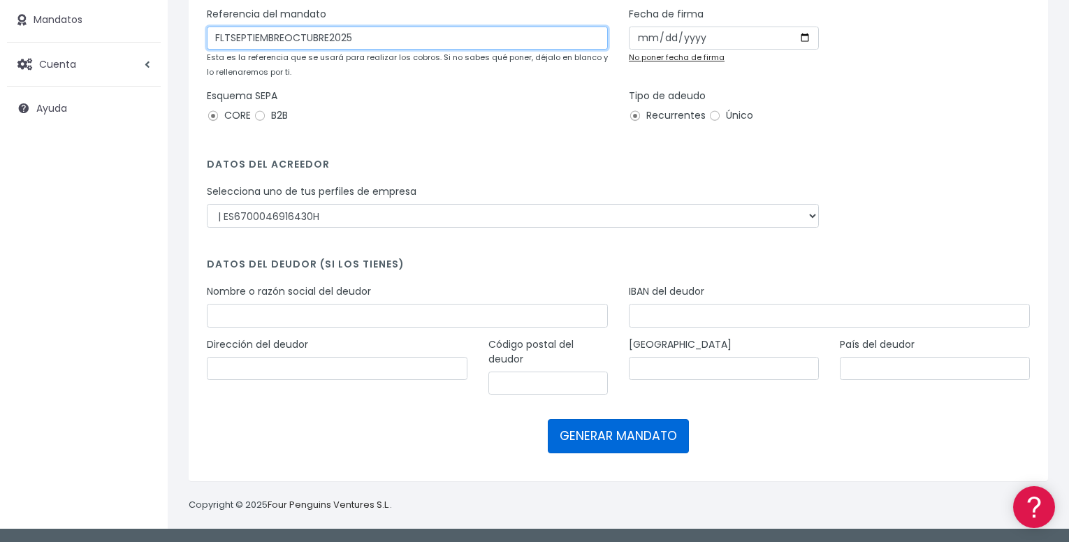
type input "FLTSEPTIEMBREOCTUBRE2025"
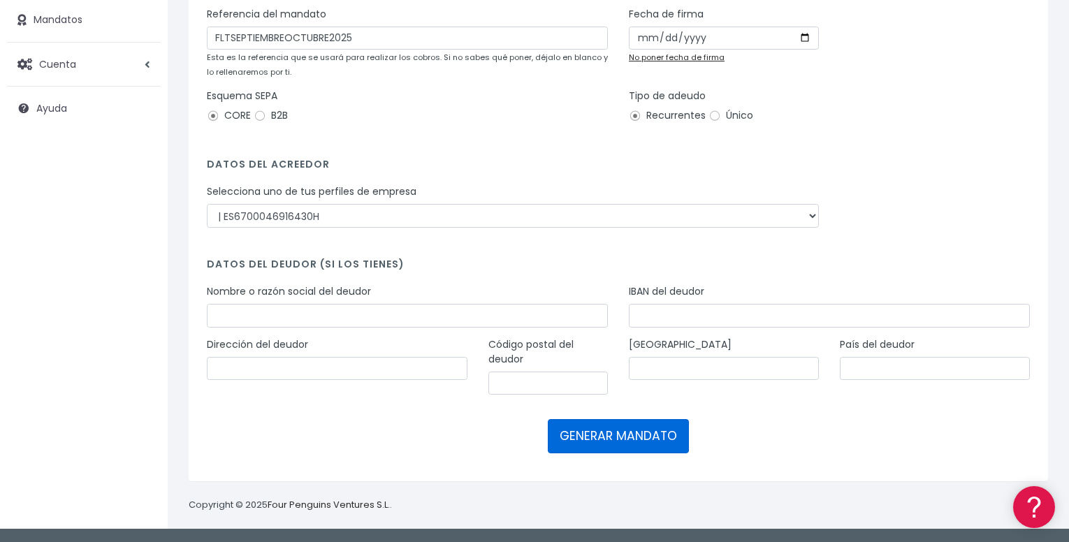
click at [596, 434] on button "GENERAR MANDATO" at bounding box center [618, 436] width 141 height 34
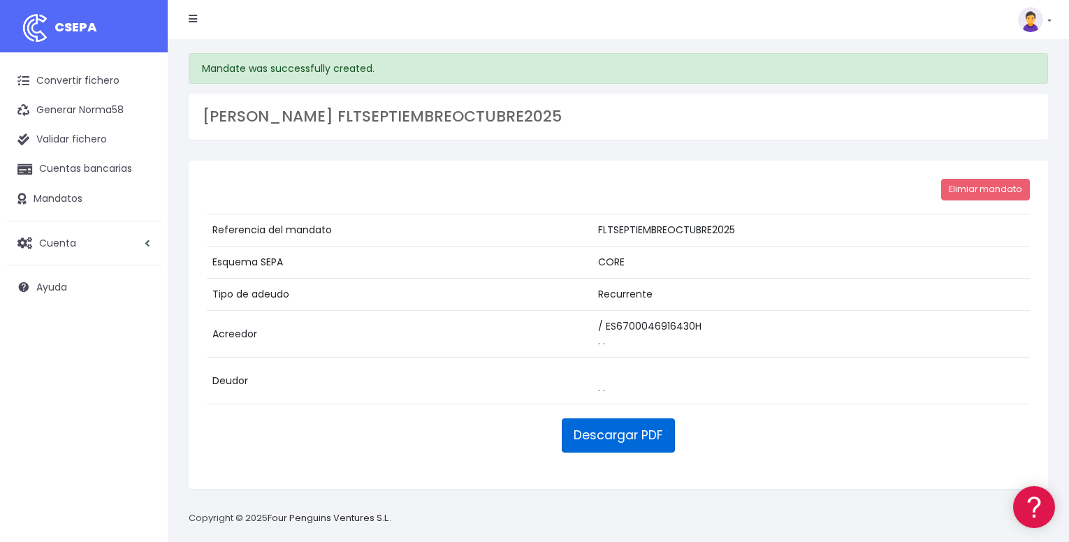
click at [645, 434] on link "Descargar PDF" at bounding box center [618, 435] width 113 height 34
click at [102, 138] on link "Validar fichero" at bounding box center [84, 139] width 154 height 29
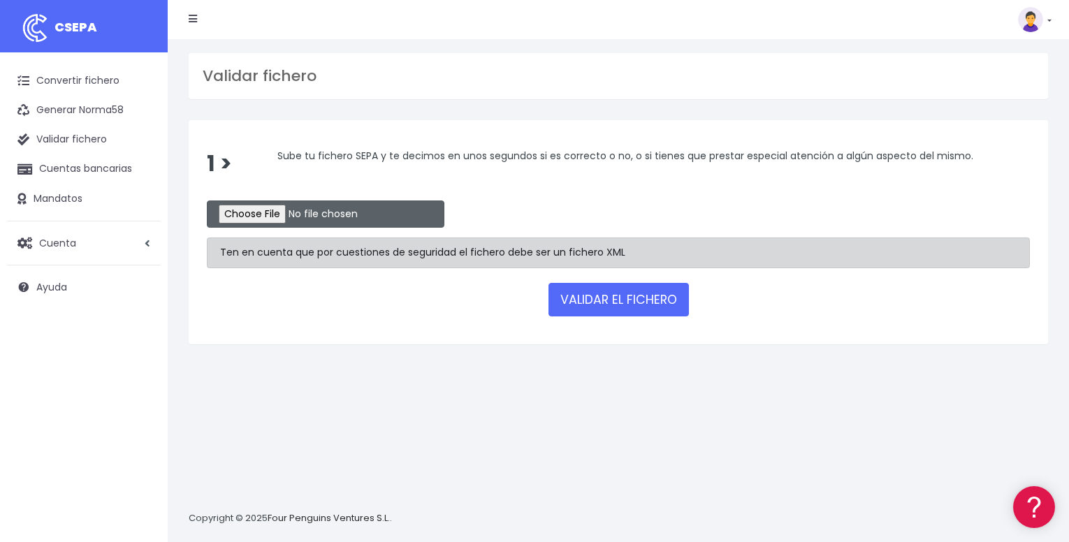
click at [265, 214] on input "file" at bounding box center [325, 213] width 237 height 27
type input "C:\fakepath\FERNADEZLATORRESEPA.csv"
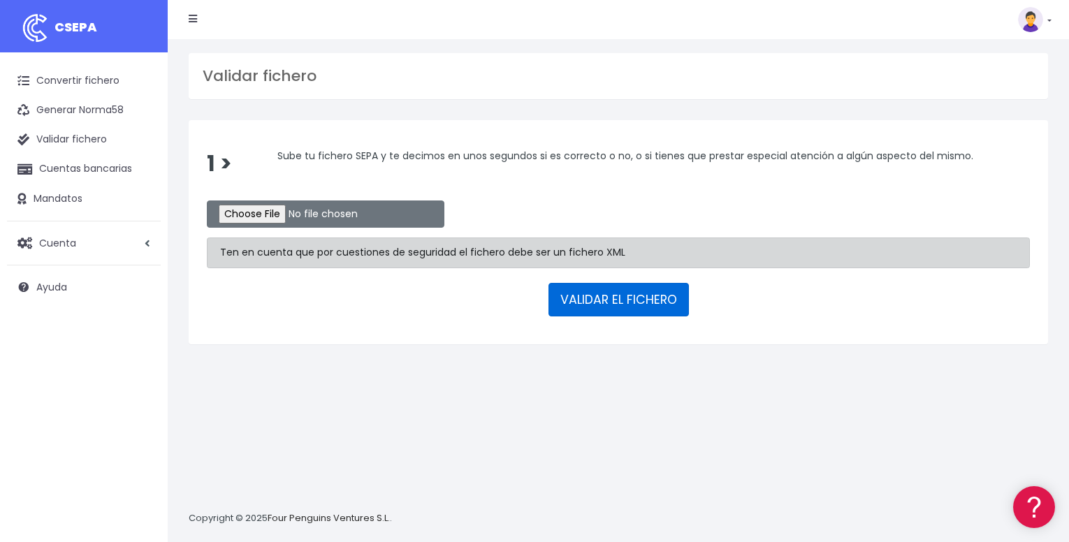
click at [620, 314] on button "VALIDAR EL FICHERO" at bounding box center [618, 300] width 140 height 34
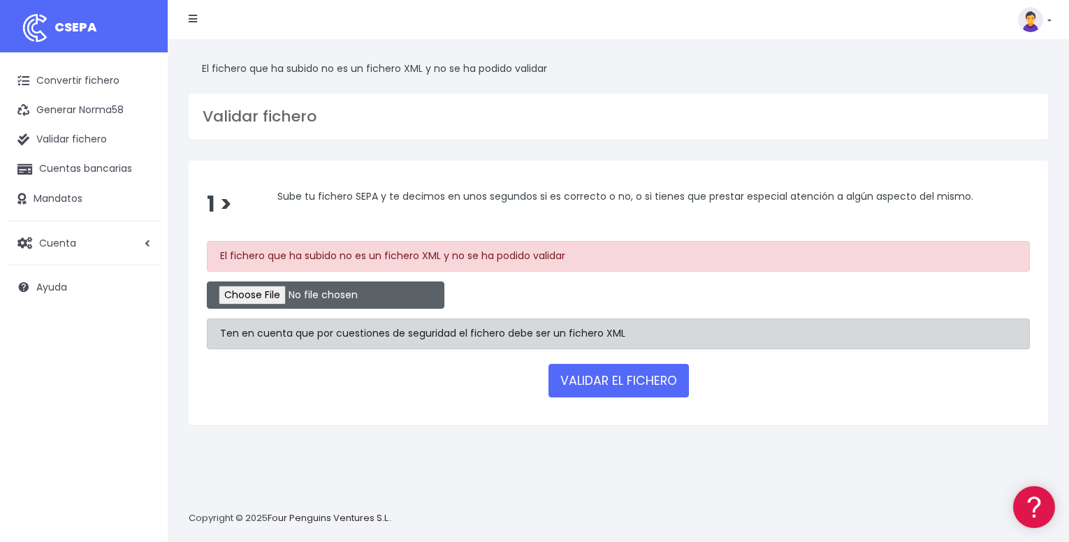
click at [268, 292] on input "file" at bounding box center [325, 294] width 237 height 27
type input "C:\fakepath\FERNADEZLATORRESEPA.xltx"
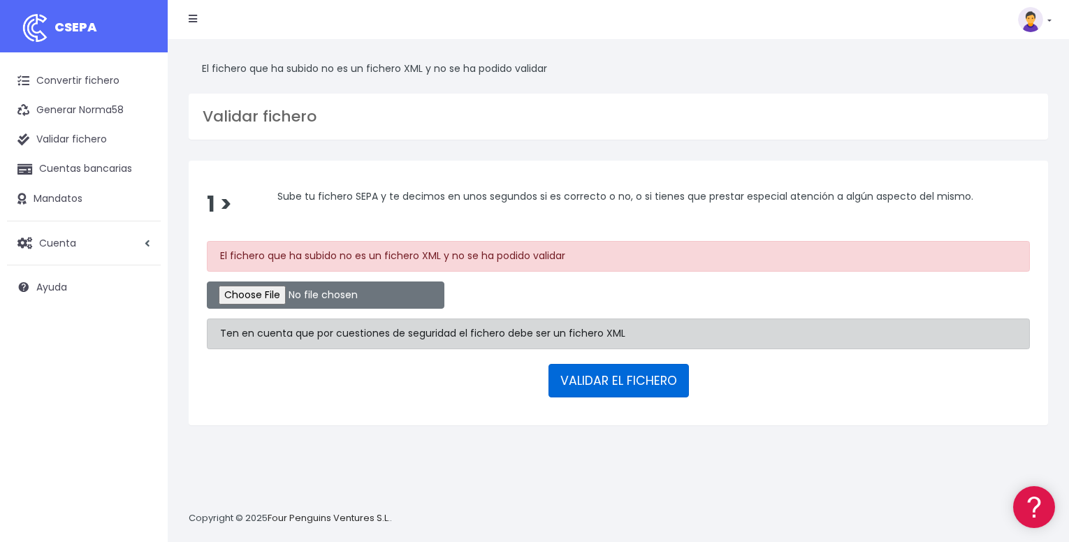
click at [569, 370] on button "VALIDAR EL FICHERO" at bounding box center [618, 381] width 140 height 34
click at [71, 73] on link "Convertir fichero" at bounding box center [84, 80] width 154 height 29
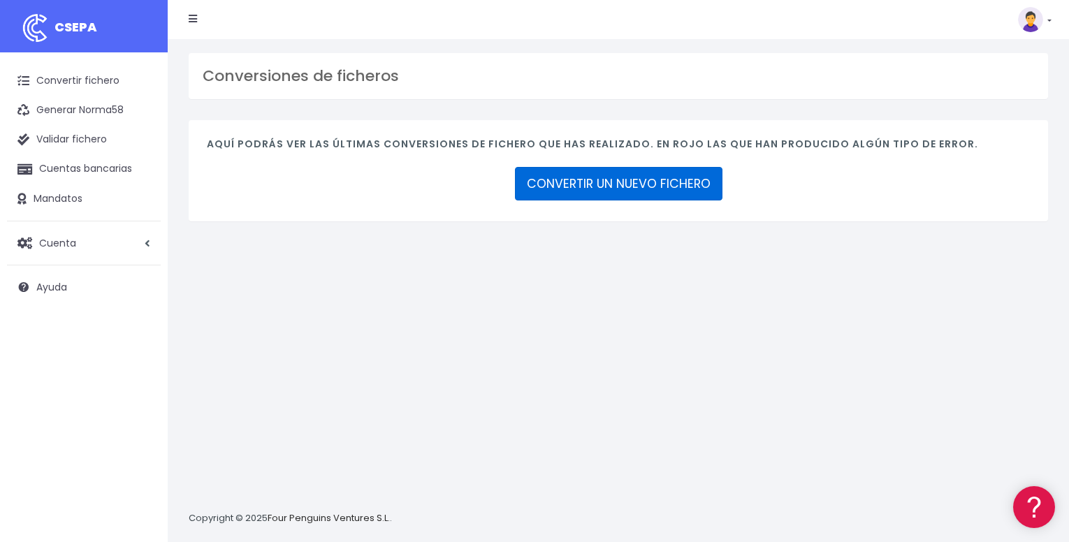
click at [569, 185] on link "CONVERTIR UN NUEVO FICHERO" at bounding box center [618, 184] width 207 height 34
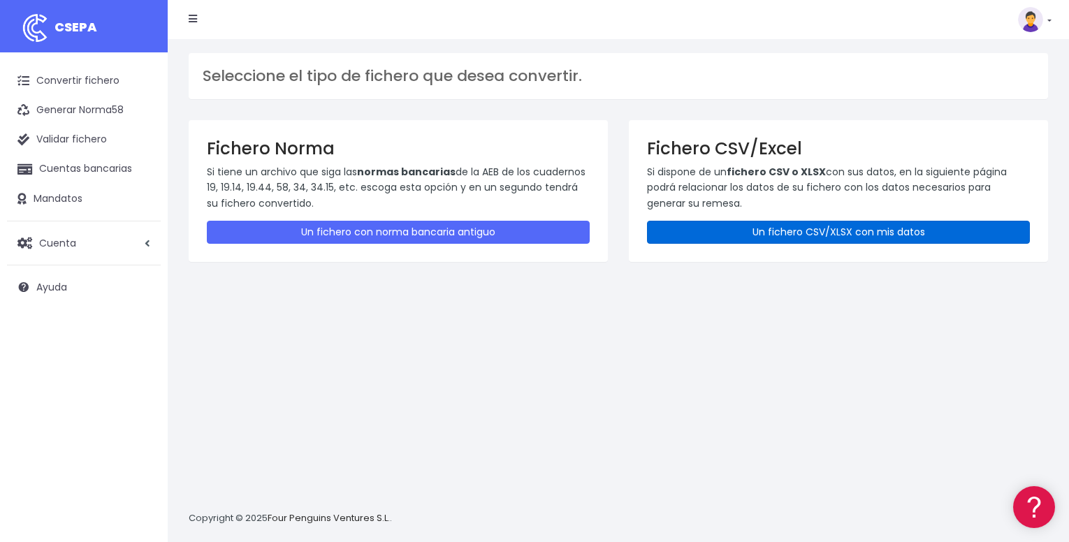
click at [717, 230] on link "Un fichero CSV/XLSX con mis datos" at bounding box center [838, 232] width 383 height 23
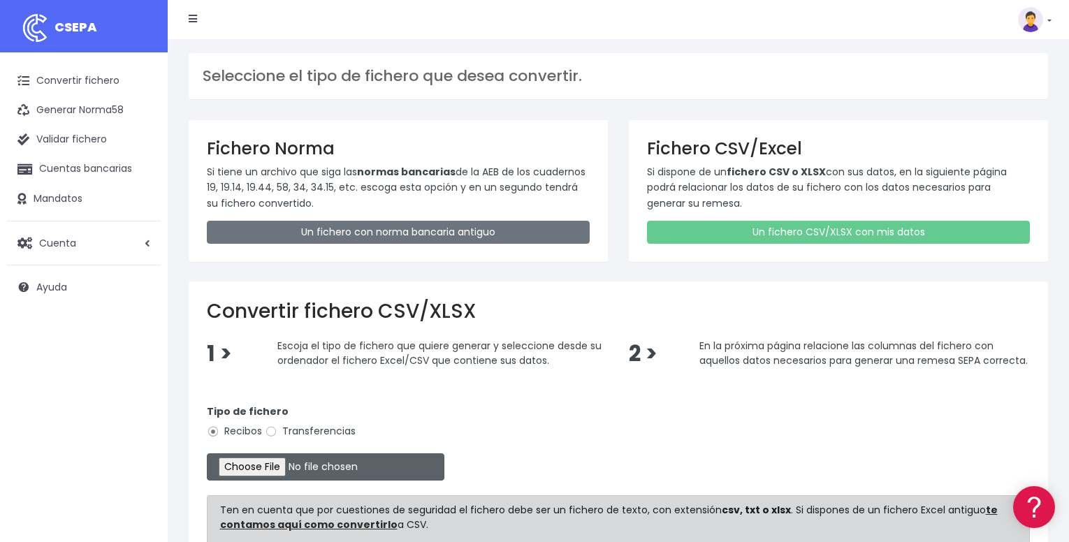
click at [277, 467] on input "file" at bounding box center [325, 466] width 237 height 27
type input "C:\fakepath\FERNADEZLATORRESEPA.csv"
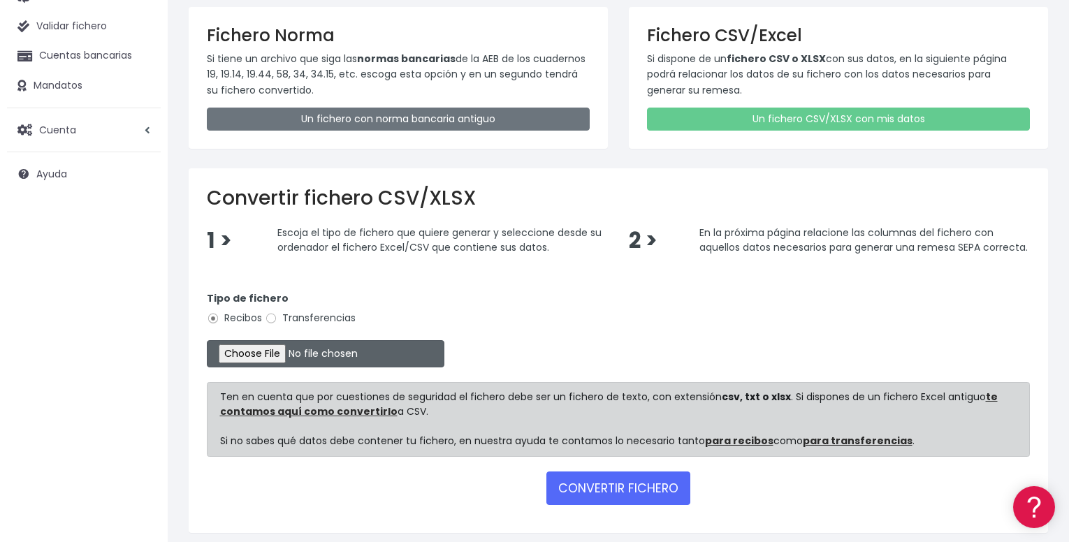
scroll to position [165, 0]
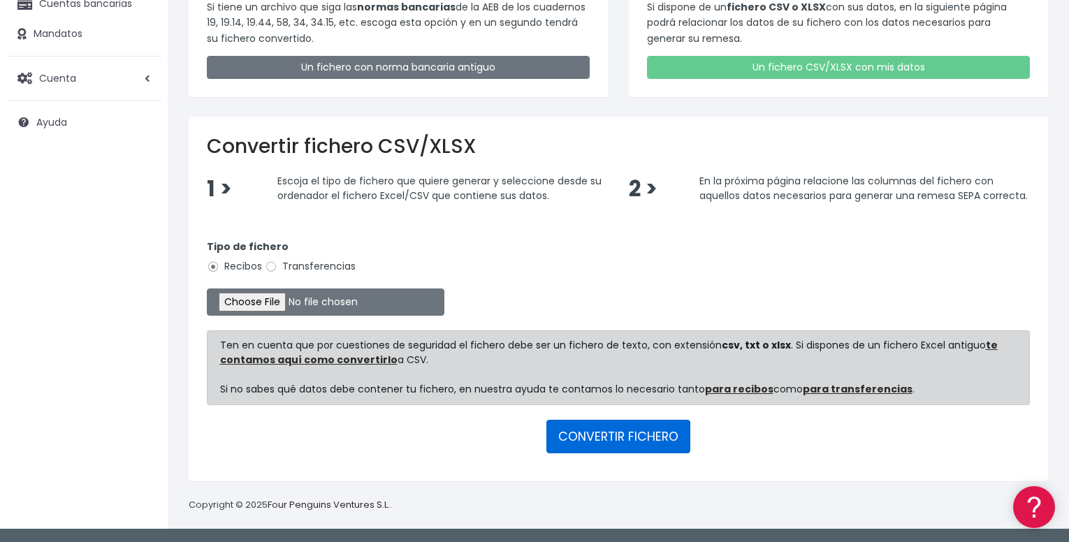
click at [640, 434] on button "CONVERTIR FICHERO" at bounding box center [618, 437] width 144 height 34
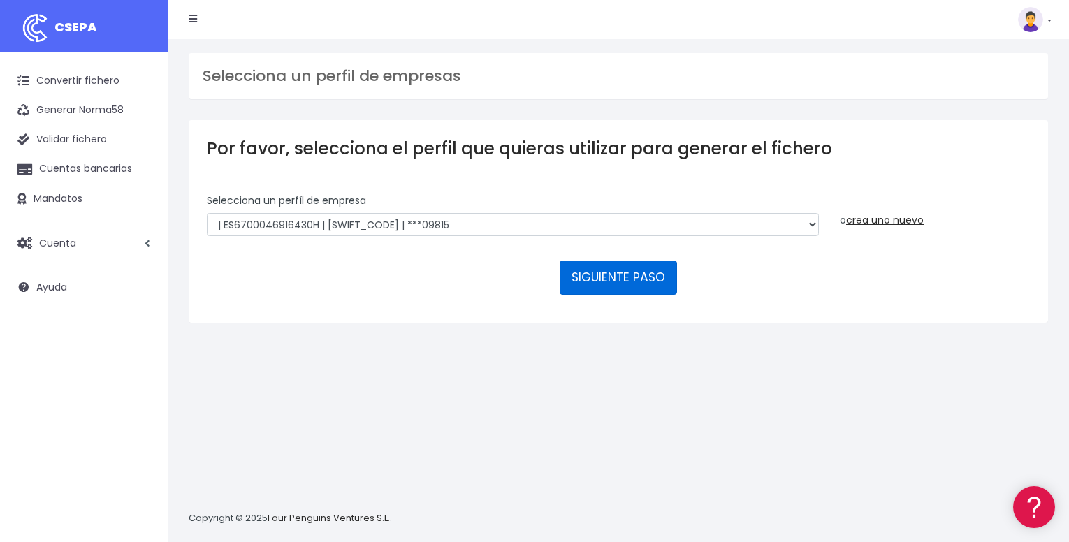
click at [647, 283] on button "SIGUIENTE PASO" at bounding box center [617, 278] width 117 height 34
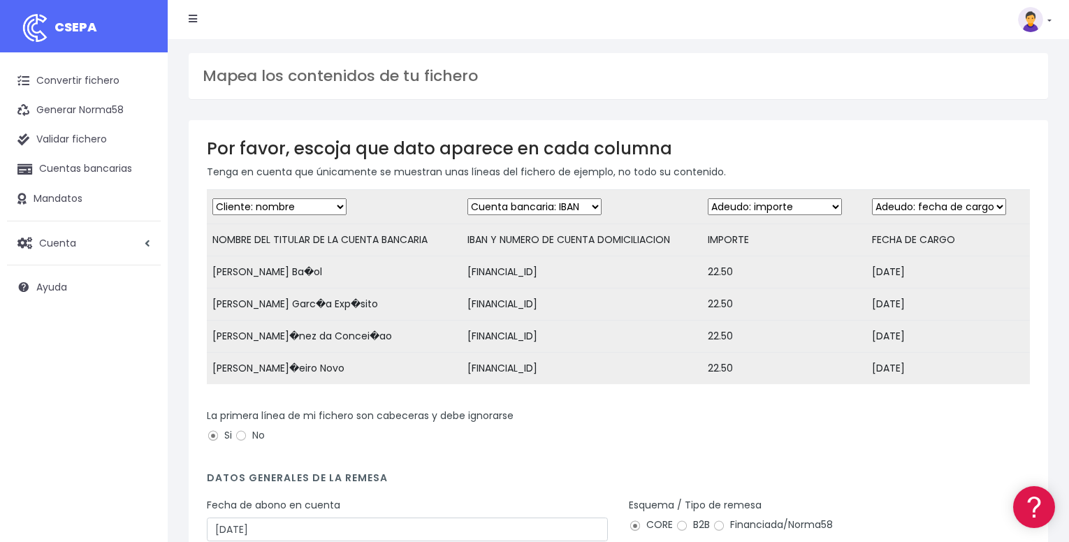
scroll to position [171, 0]
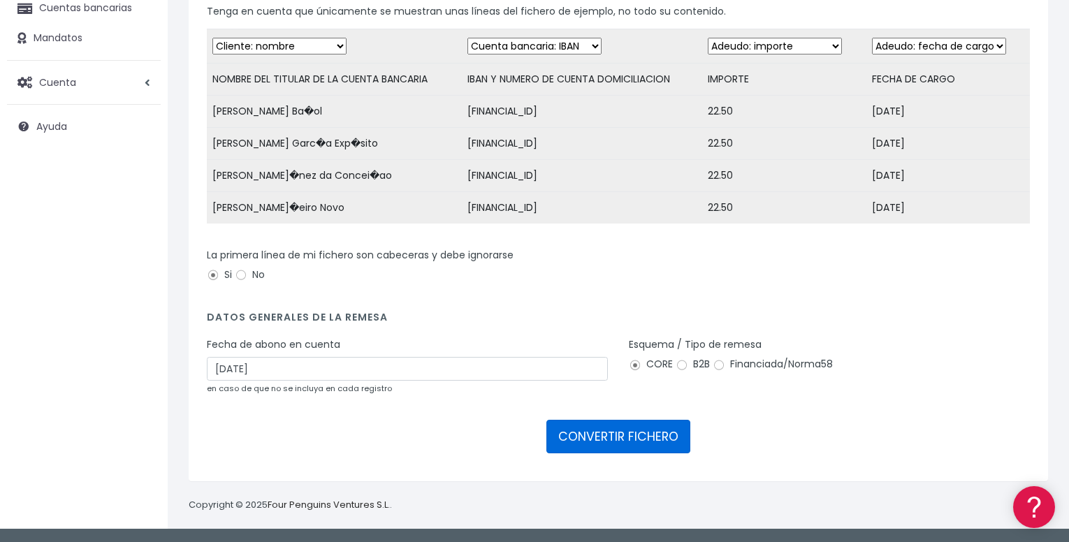
click at [653, 439] on button "CONVERTIR FICHERO" at bounding box center [618, 437] width 144 height 34
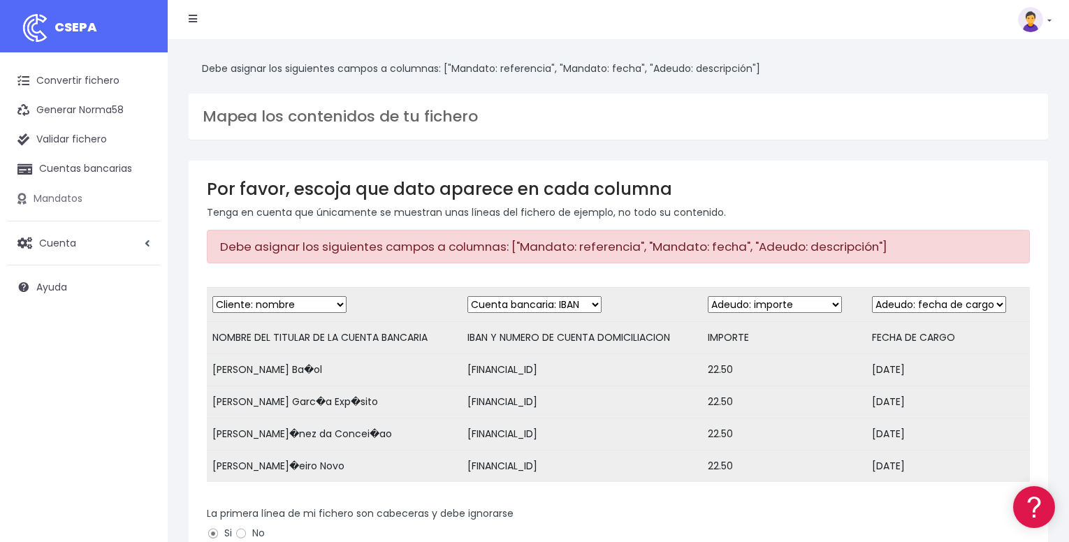
click at [63, 199] on link "Mandatos" at bounding box center [84, 198] width 154 height 29
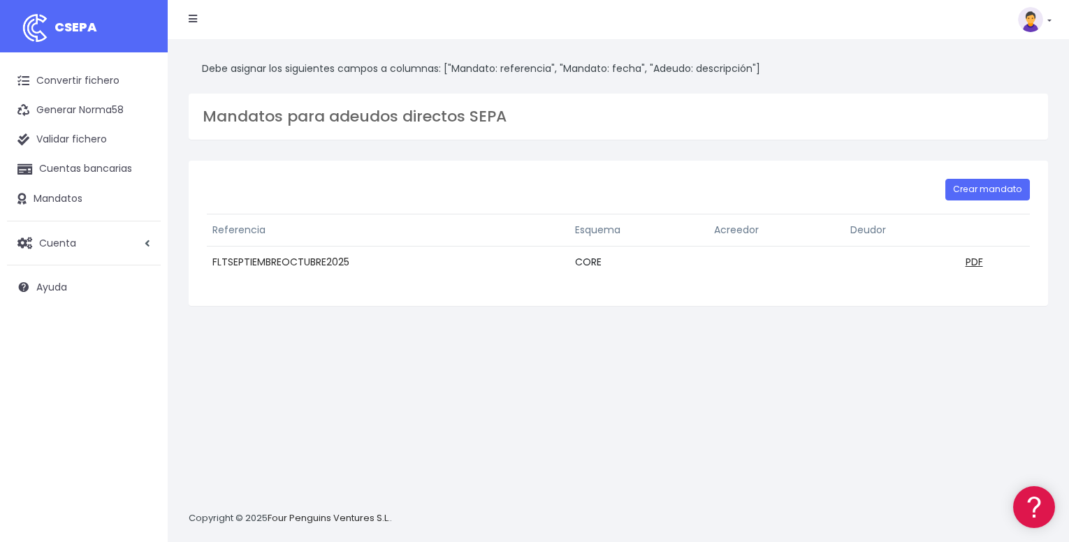
click at [328, 257] on link "FLTSEPTIEMBREOCTUBRE2025" at bounding box center [280, 262] width 137 height 14
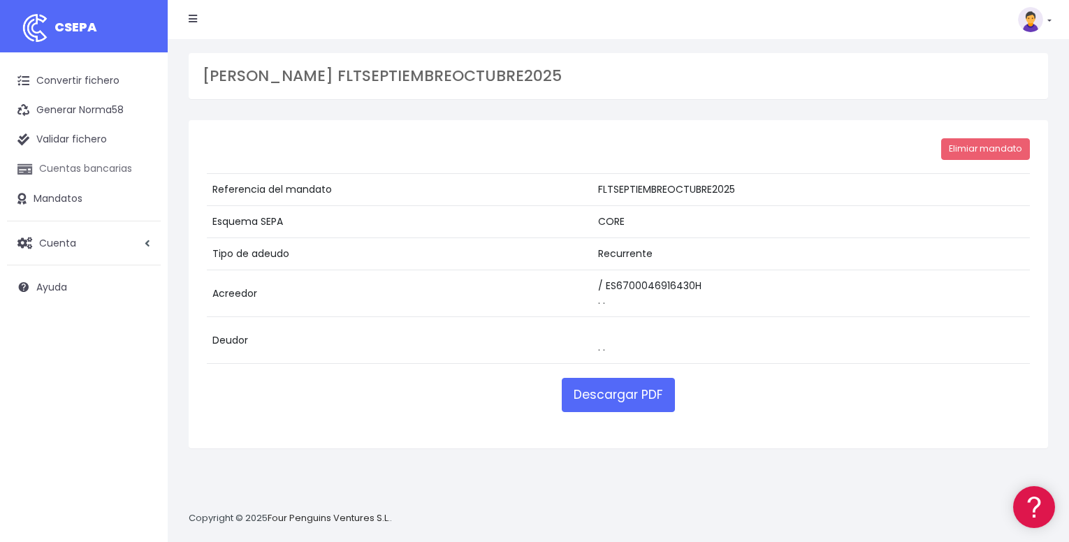
click at [101, 164] on link "Cuentas bancarias" at bounding box center [84, 168] width 154 height 29
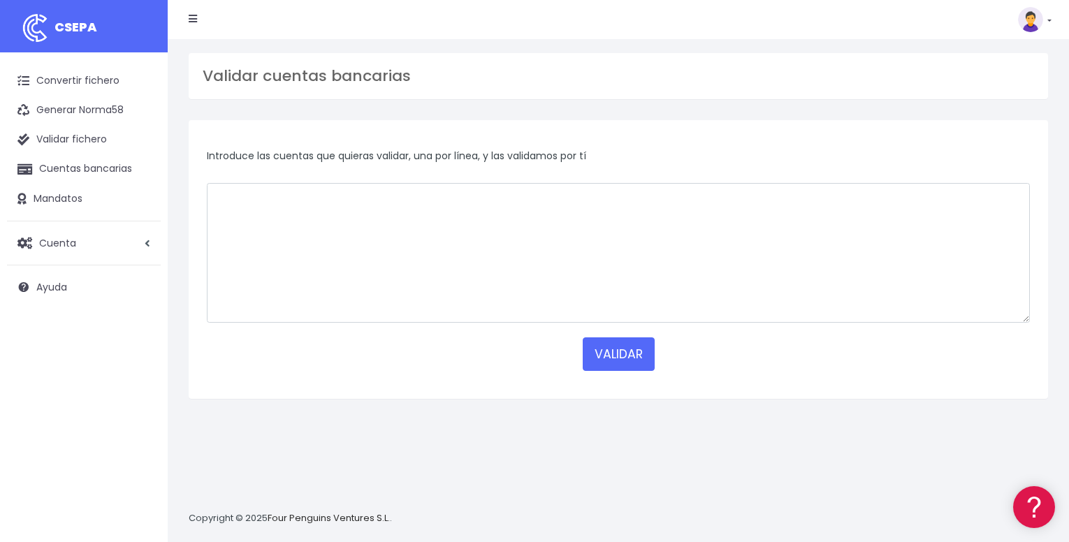
click at [188, 21] on li at bounding box center [192, 20] width 29 height 28
click at [193, 15] on icon at bounding box center [193, 19] width 8 height 10
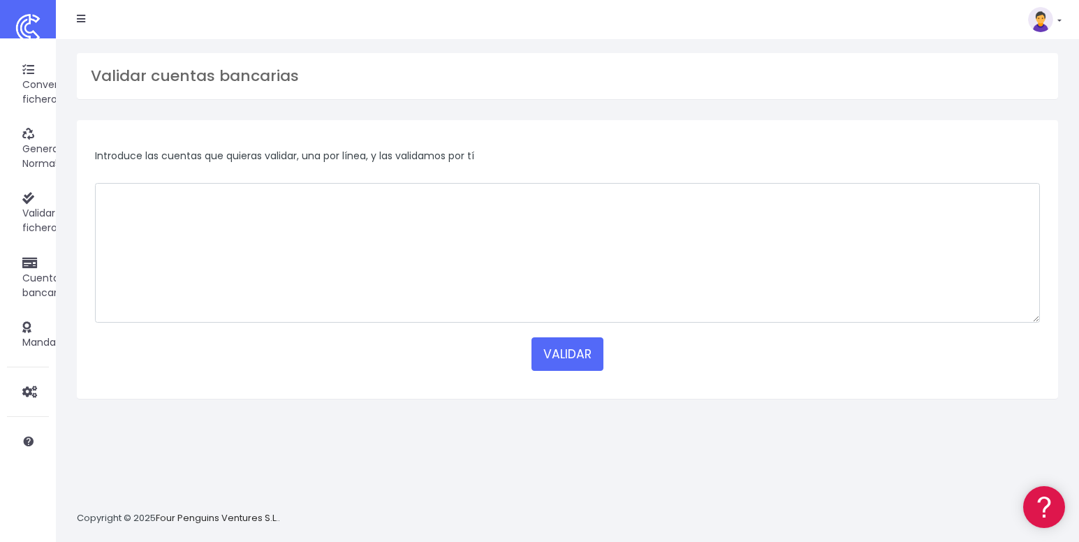
click at [84, 27] on link at bounding box center [81, 20] width 8 height 28
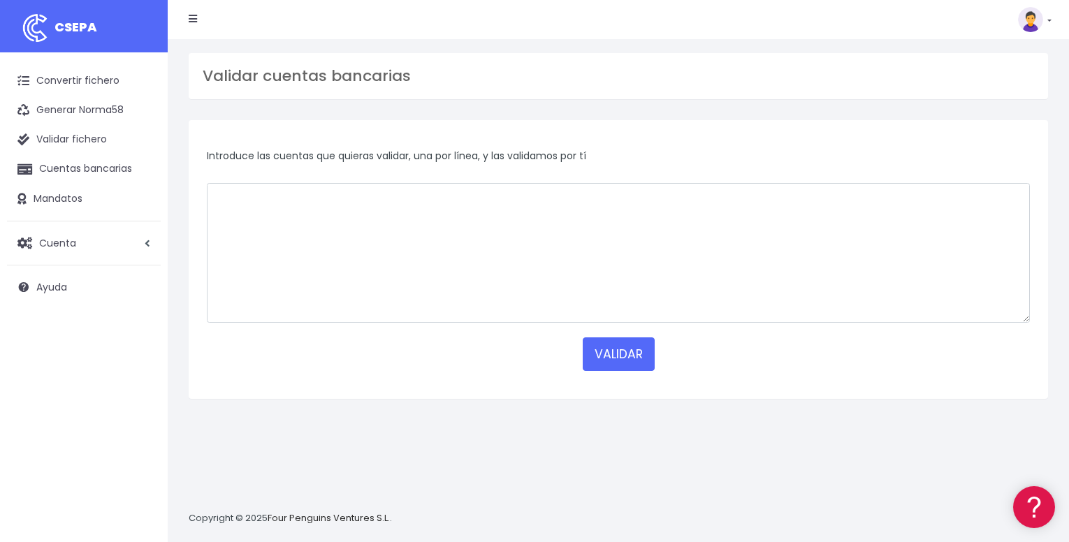
click at [1046, 15] on link at bounding box center [1035, 19] width 34 height 25
click at [89, 111] on link "Generar Norma58" at bounding box center [84, 110] width 154 height 29
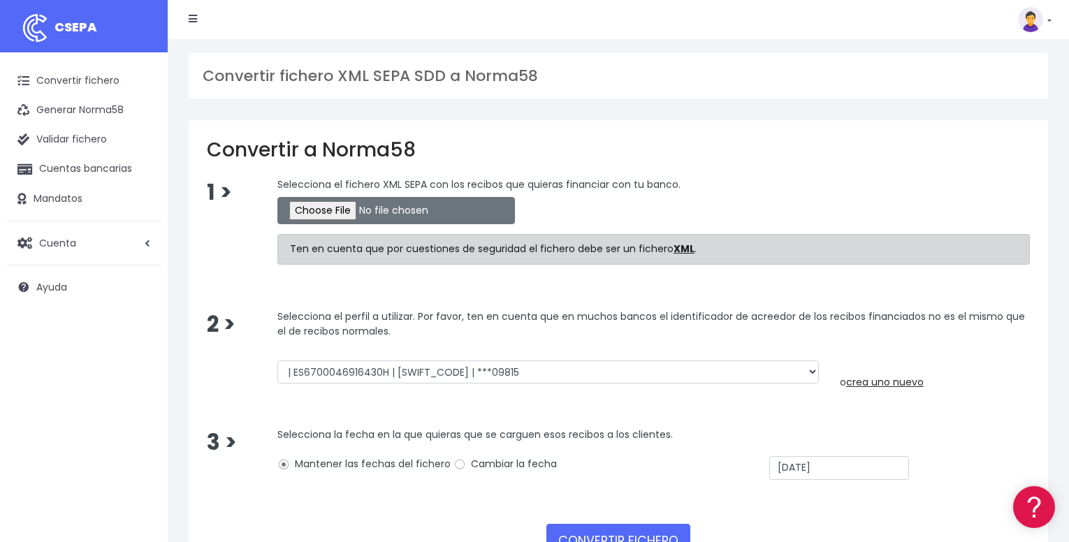
scroll to position [104, 0]
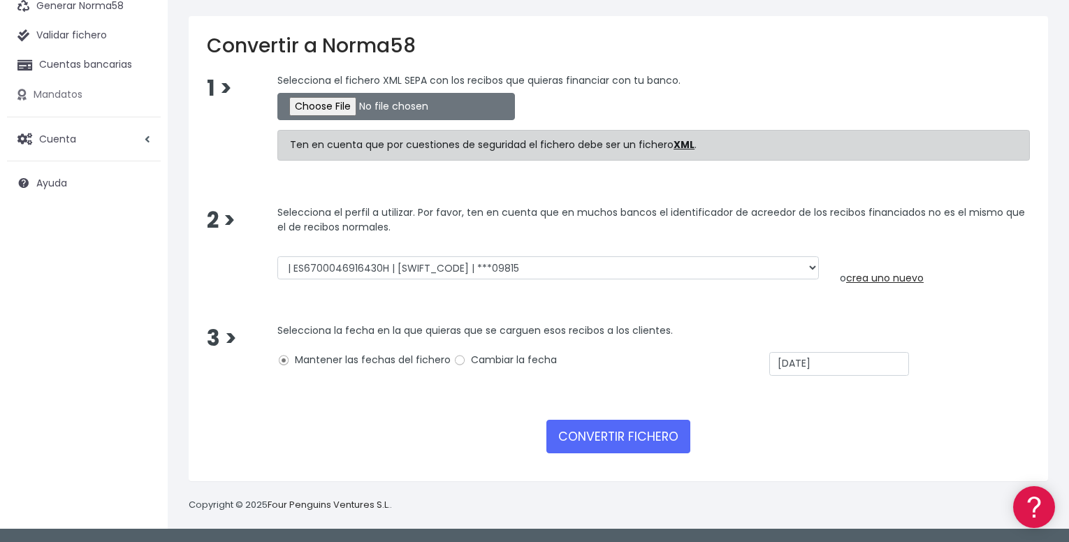
click at [71, 94] on link "Mandatos" at bounding box center [84, 94] width 154 height 29
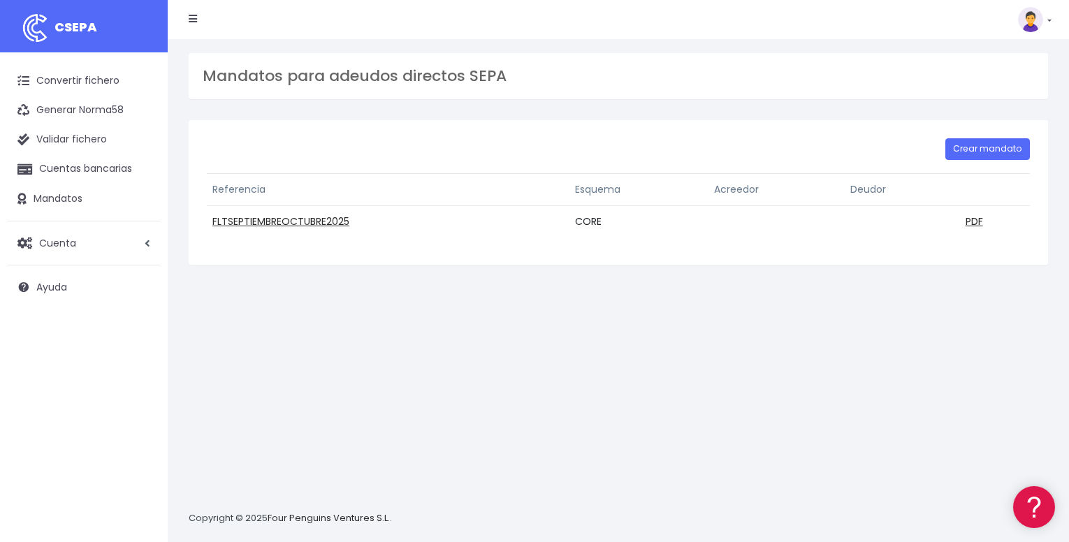
click at [326, 194] on th "Referencia" at bounding box center [388, 190] width 363 height 32
click at [85, 85] on link "Convertir fichero" at bounding box center [84, 80] width 154 height 29
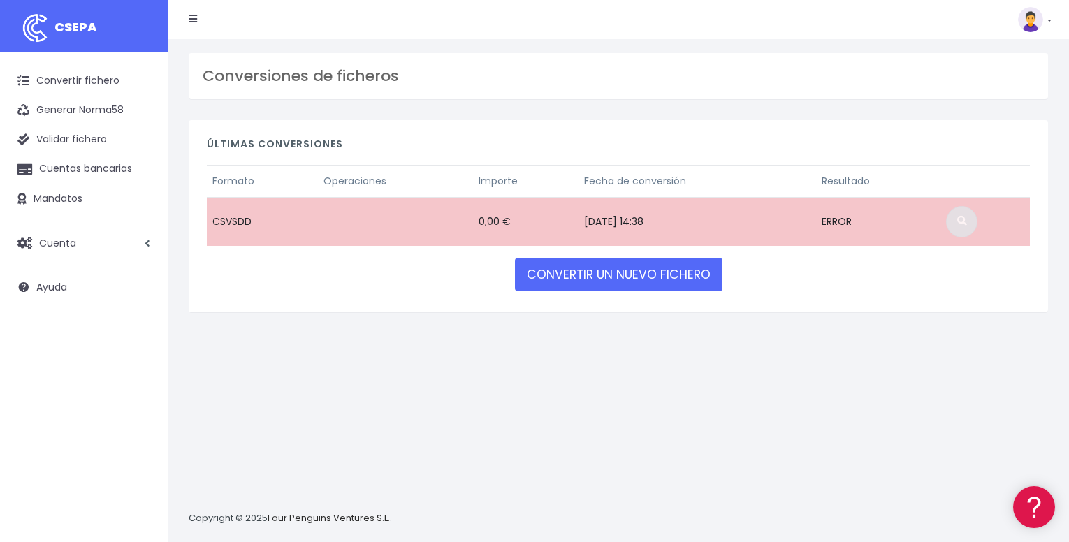
click at [967, 217] on span at bounding box center [962, 221] width 10 height 10
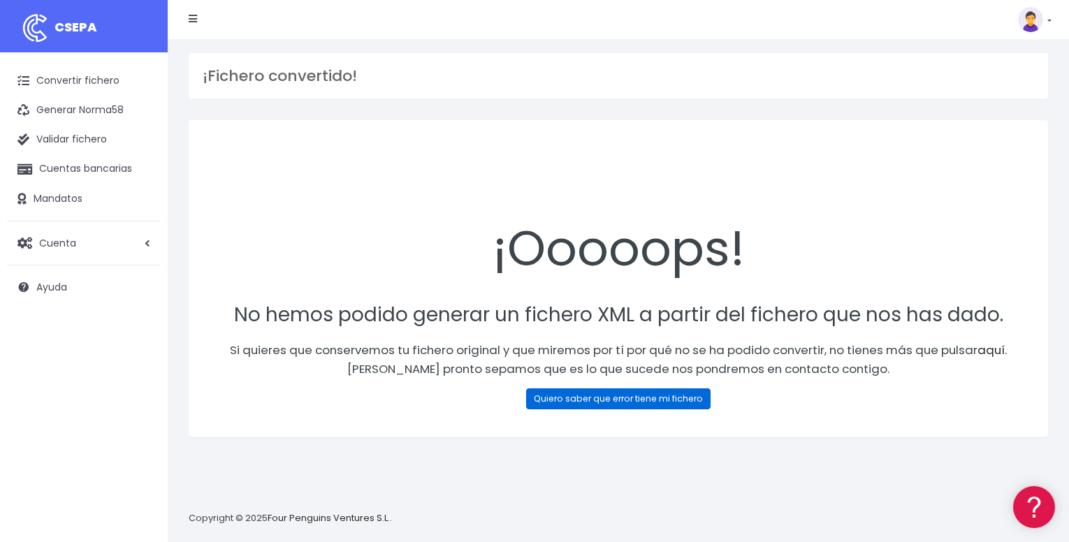
click at [627, 401] on link "Quiero saber que error tiene mi fichero" at bounding box center [618, 398] width 184 height 21
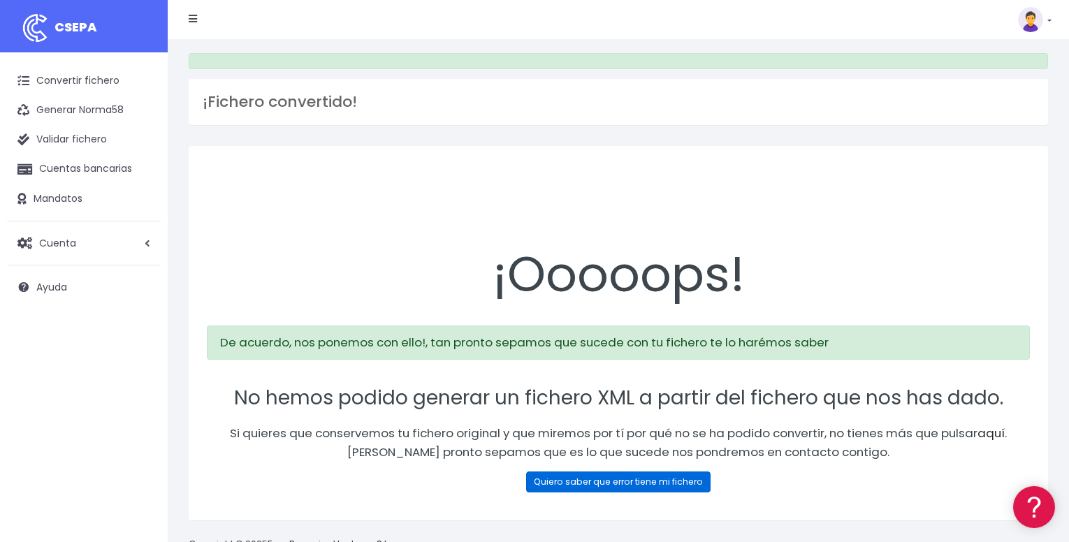
click at [658, 482] on link "Quiero saber que error tiene mi fichero" at bounding box center [618, 481] width 184 height 21
click at [110, 82] on link "Convertir fichero" at bounding box center [84, 80] width 154 height 29
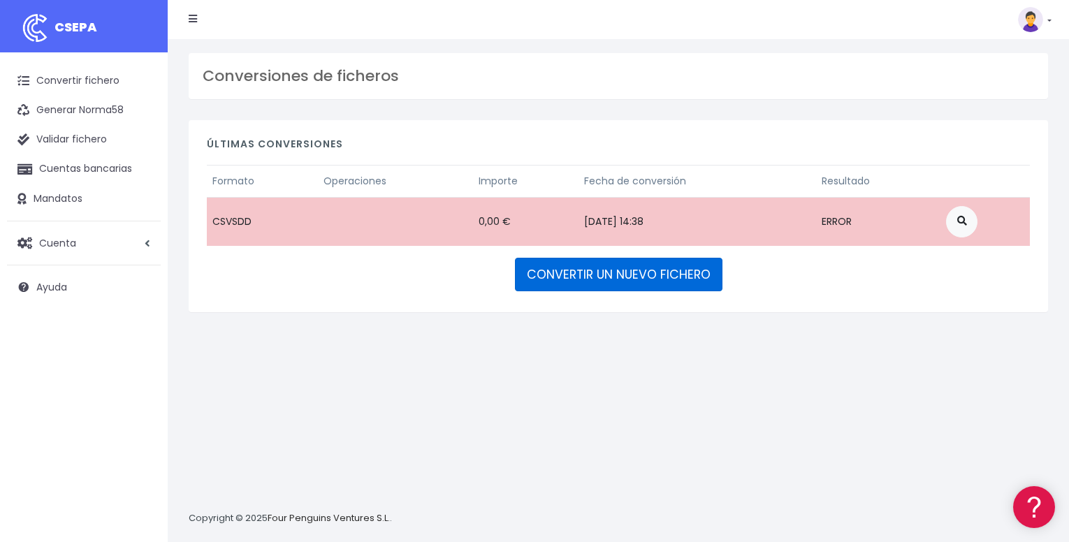
click at [603, 276] on link "CONVERTIR UN NUEVO FICHERO" at bounding box center [618, 275] width 207 height 34
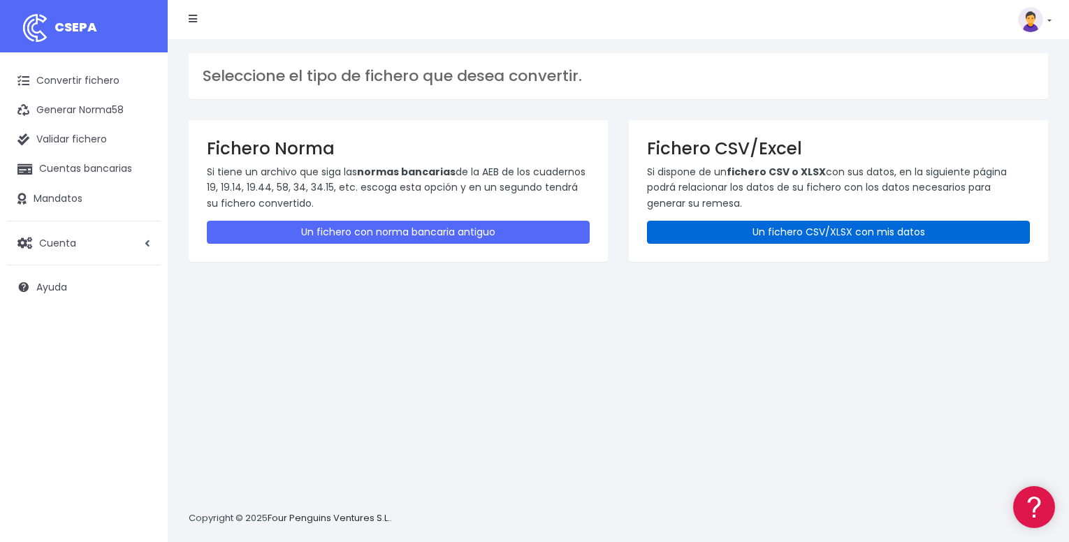
click at [685, 238] on link "Un fichero CSV/XLSX con mis datos" at bounding box center [838, 232] width 383 height 23
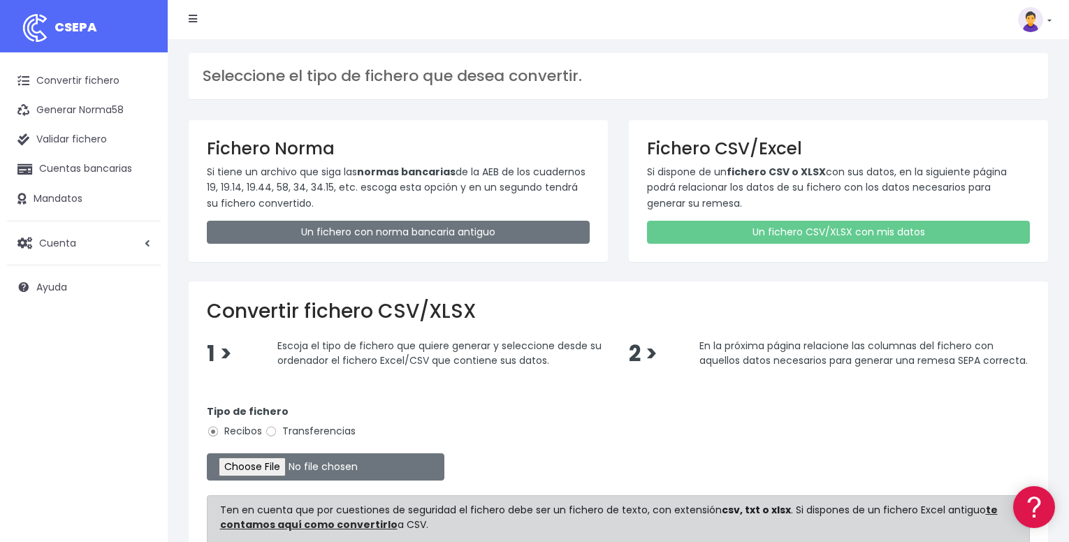
click at [288, 432] on label "Transferencias" at bounding box center [310, 431] width 91 height 15
click at [277, 432] on input "Transferencias" at bounding box center [271, 431] width 13 height 13
radio input "true"
click at [254, 434] on label "Recibos" at bounding box center [234, 431] width 55 height 15
click at [219, 434] on input "Recibos" at bounding box center [213, 431] width 13 height 13
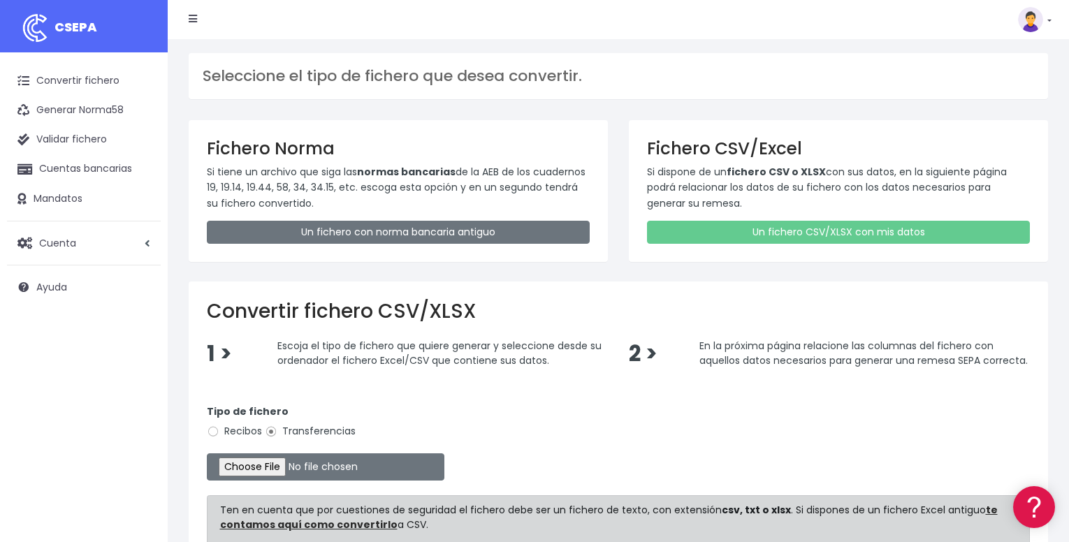
radio input "true"
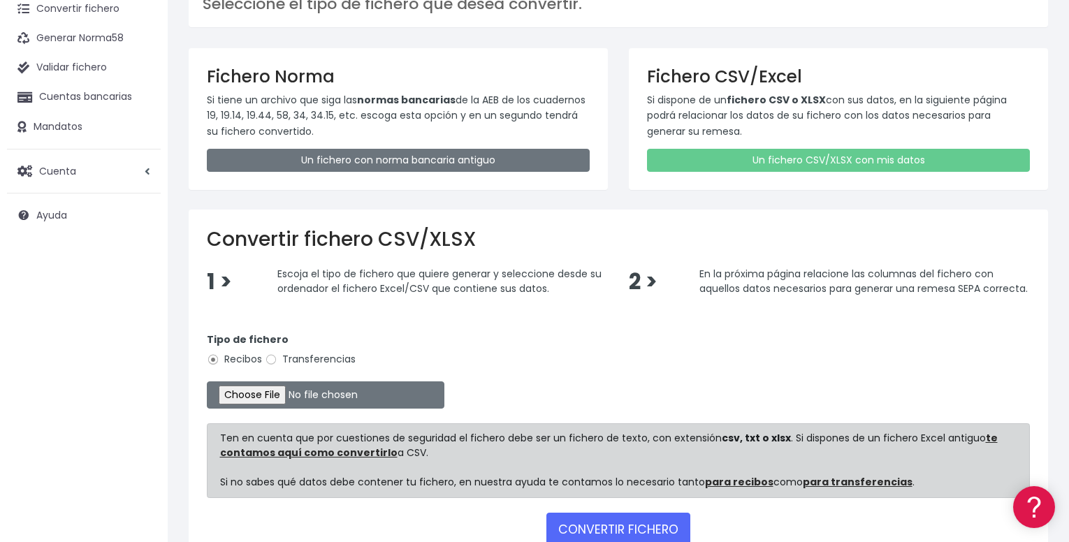
scroll to position [73, 0]
click at [735, 483] on link "para recibos" at bounding box center [739, 481] width 68 height 14
